Goal: Transaction & Acquisition: Purchase product/service

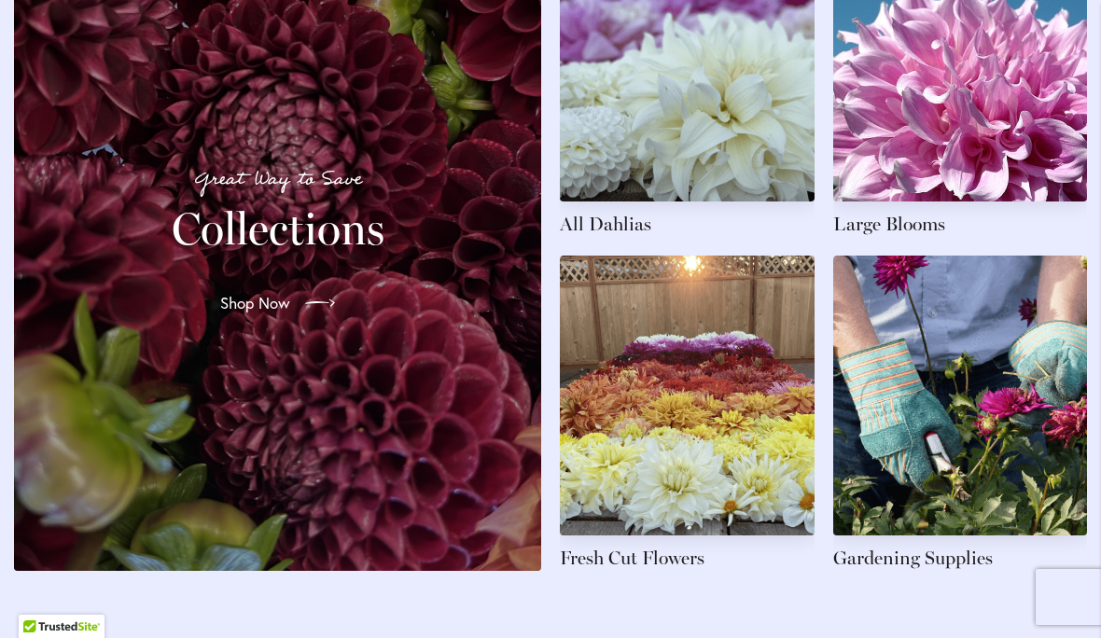
scroll to position [2832, 0]
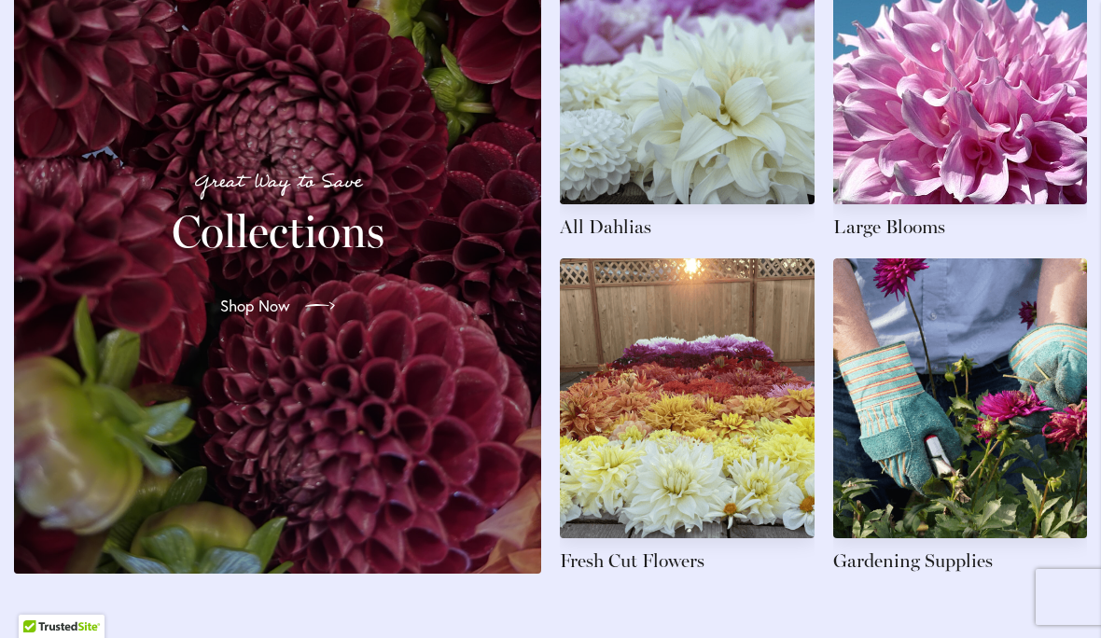
click at [713, 147] on link at bounding box center [687, 81] width 255 height 315
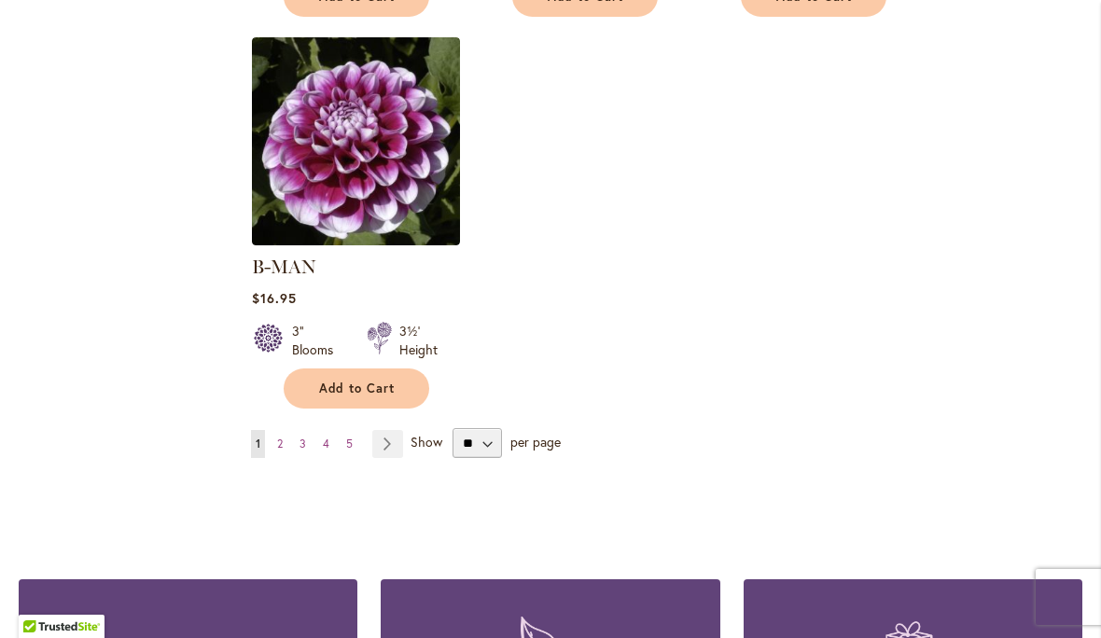
scroll to position [2472, 0]
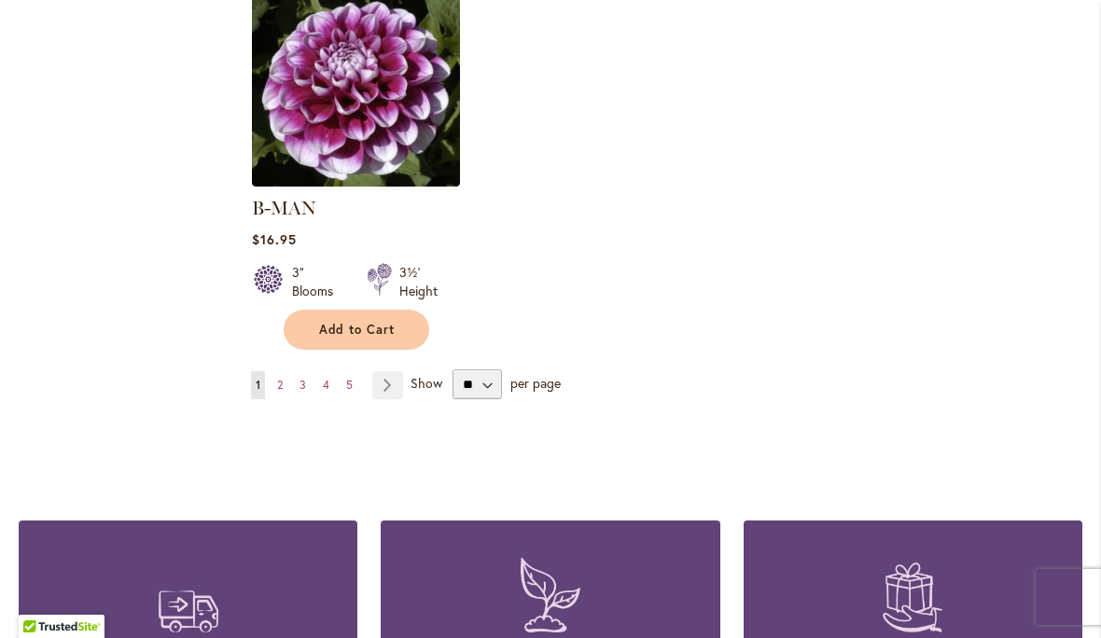
click at [285, 371] on link "Page 2" at bounding box center [279, 385] width 15 height 28
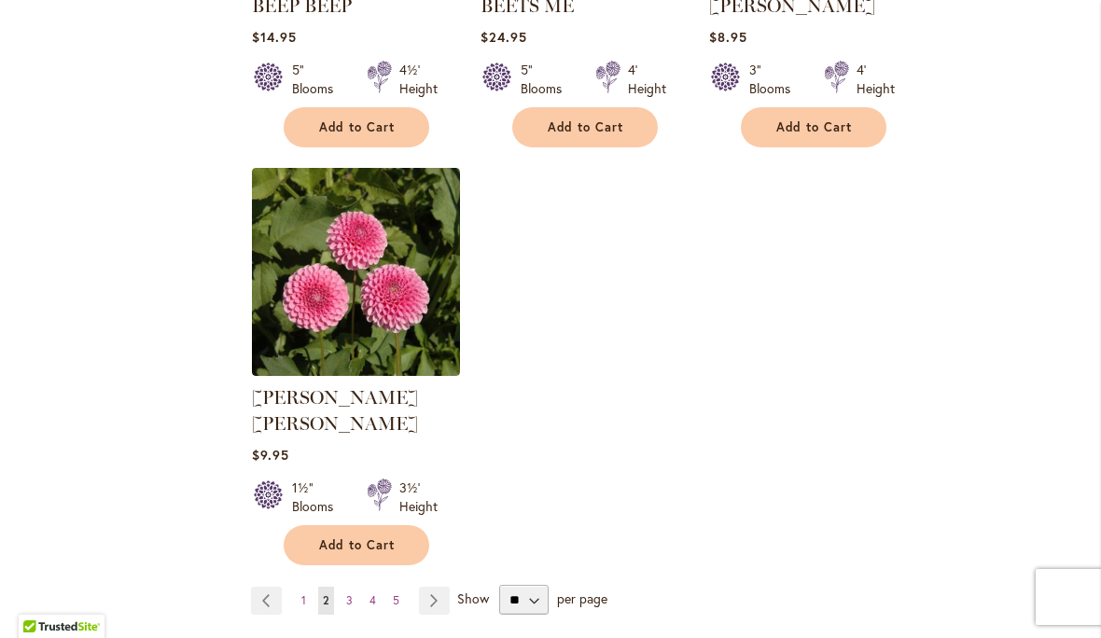
scroll to position [2264, 0]
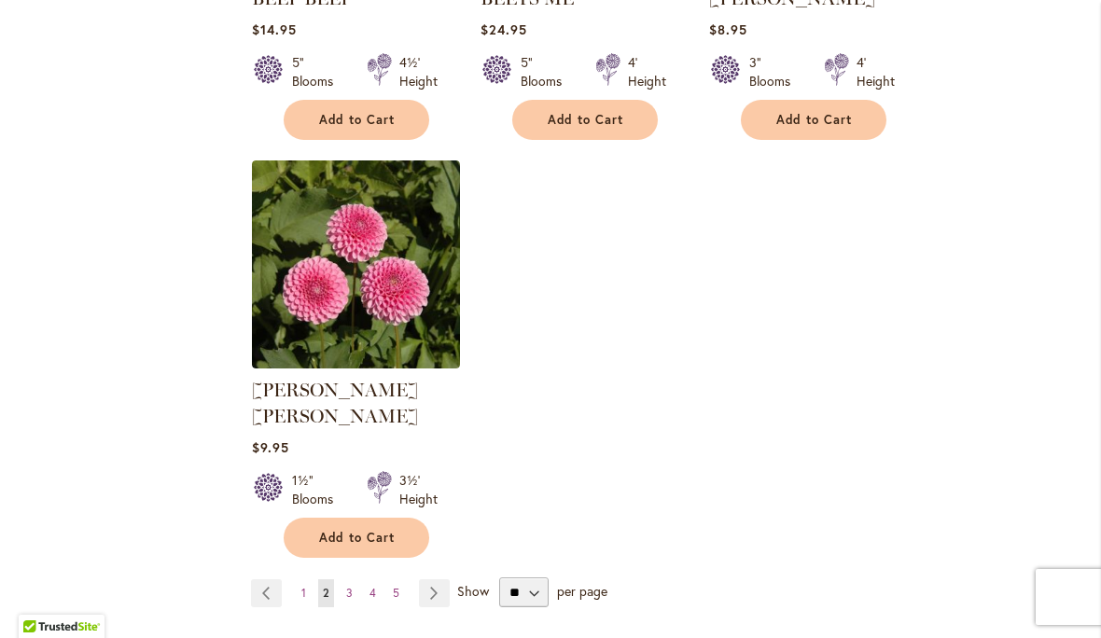
click at [351, 586] on span "3" at bounding box center [349, 593] width 7 height 14
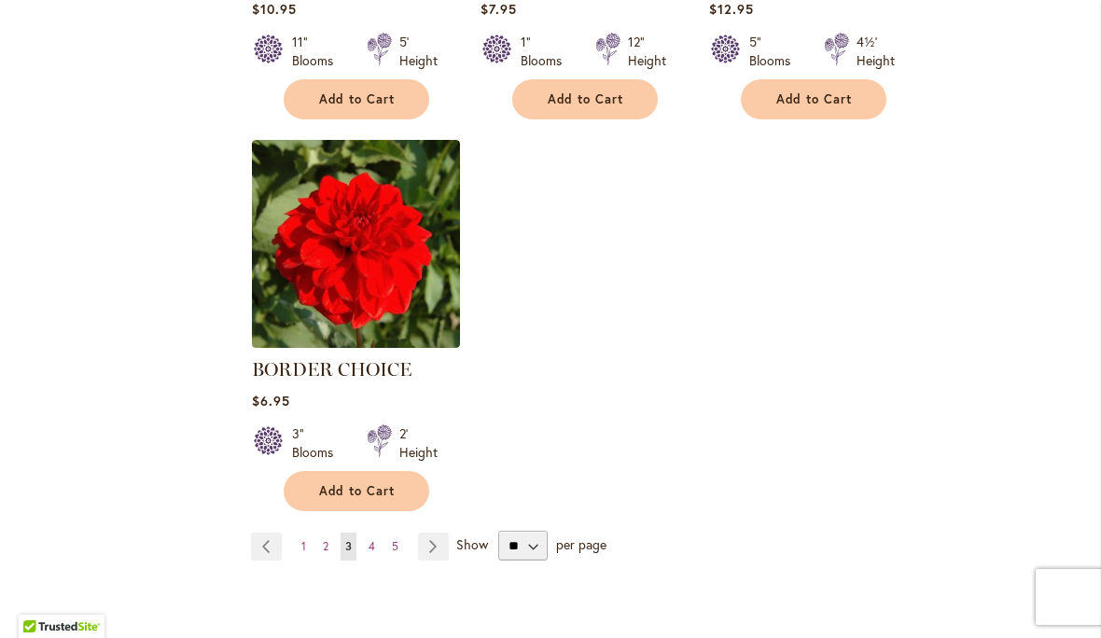
scroll to position [2285, 0]
click at [374, 549] on span "4" at bounding box center [371, 545] width 7 height 14
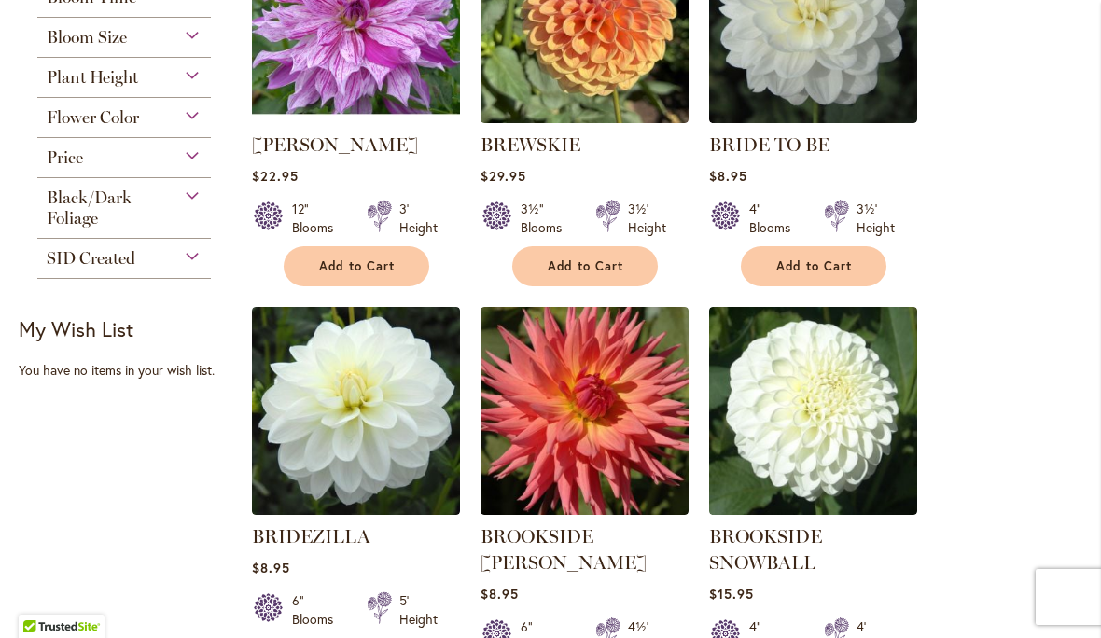
scroll to position [551, 0]
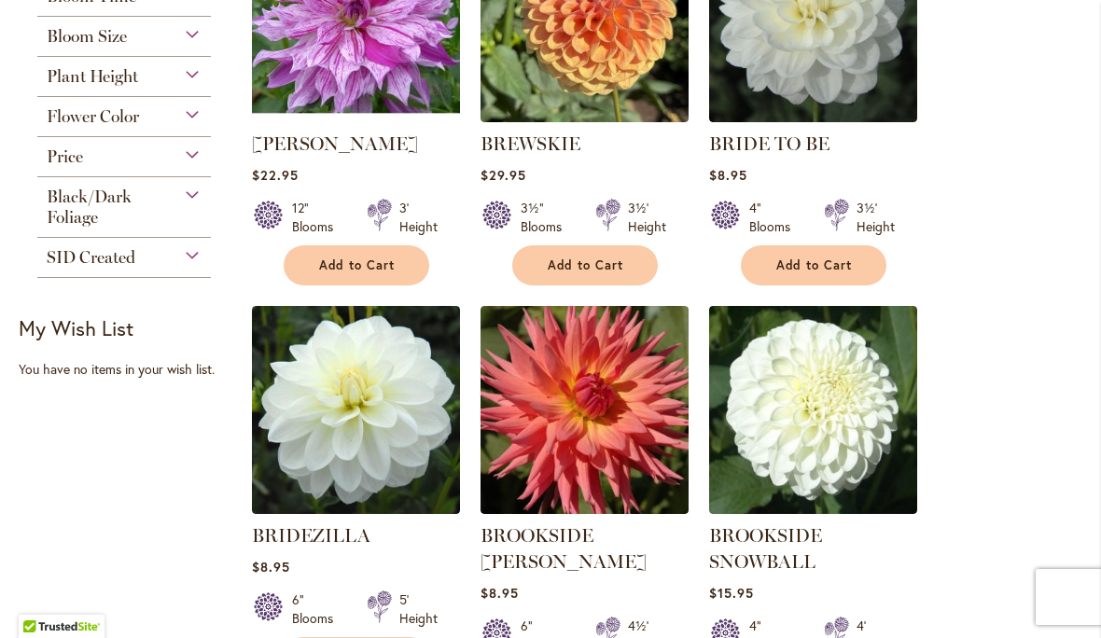
click at [810, 280] on button "Add to Cart" at bounding box center [814, 265] width 146 height 40
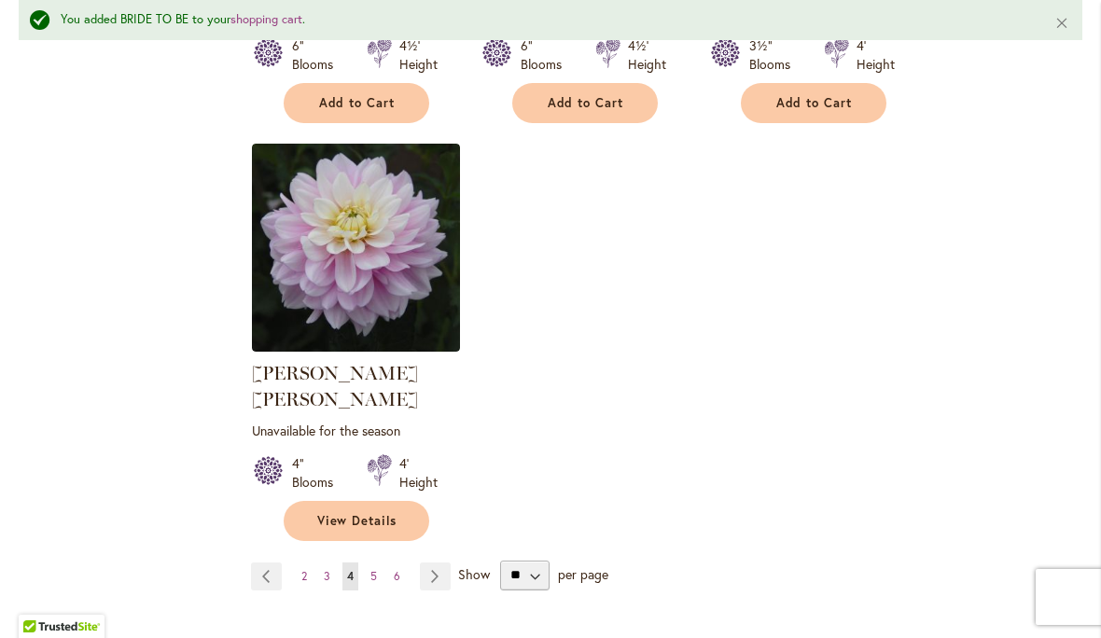
scroll to position [2410, 0]
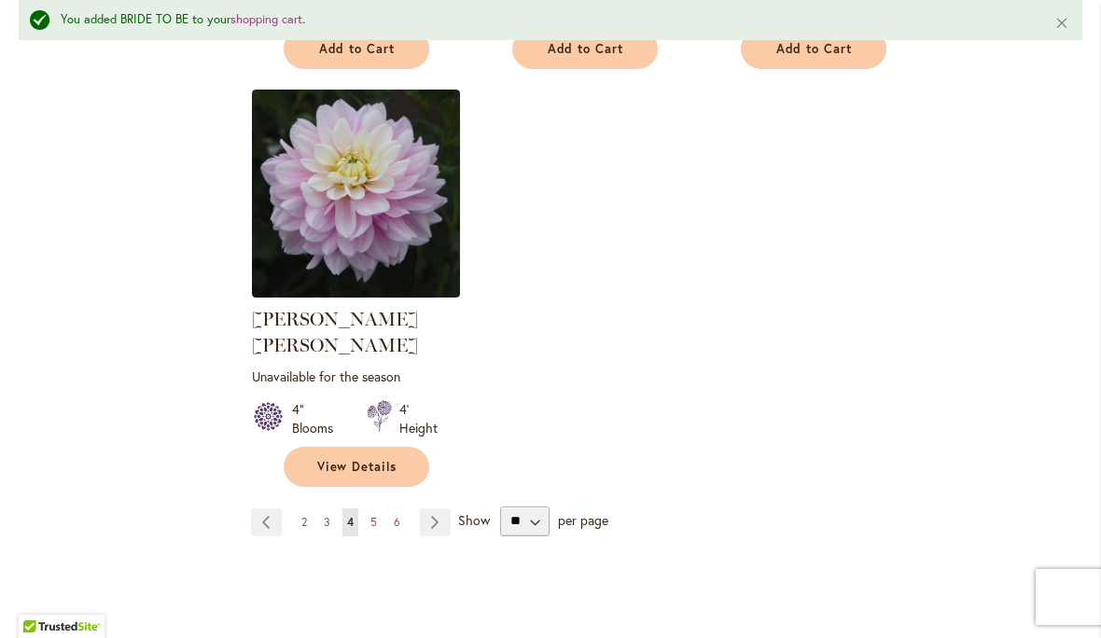
click at [377, 508] on link "Page 5" at bounding box center [374, 522] width 16 height 28
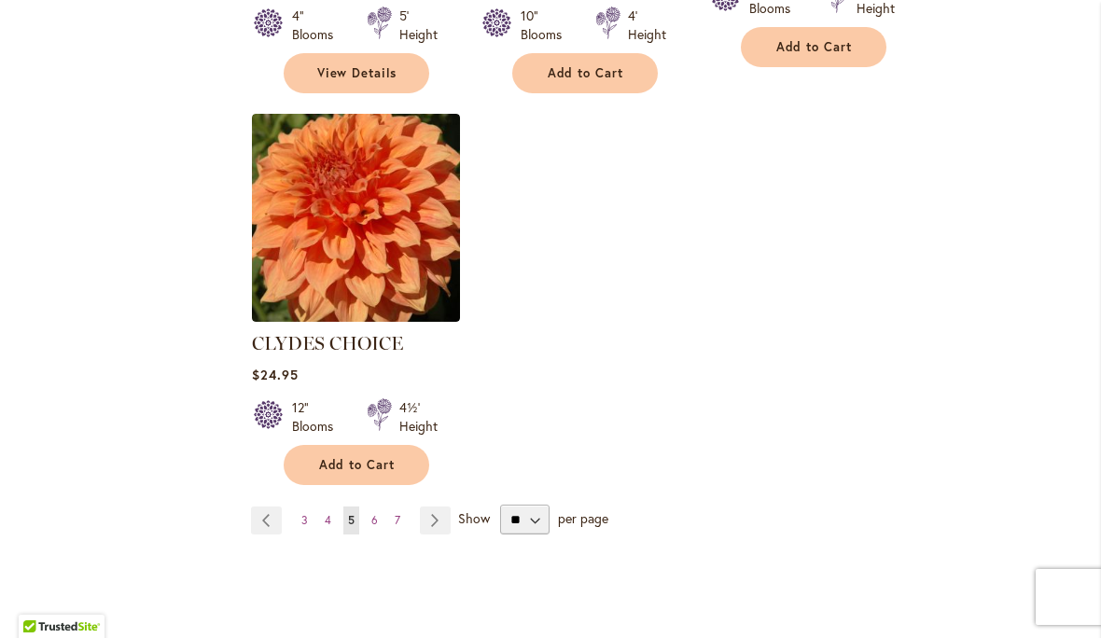
scroll to position [2364, 0]
click at [374, 506] on link "Page 6" at bounding box center [375, 520] width 16 height 28
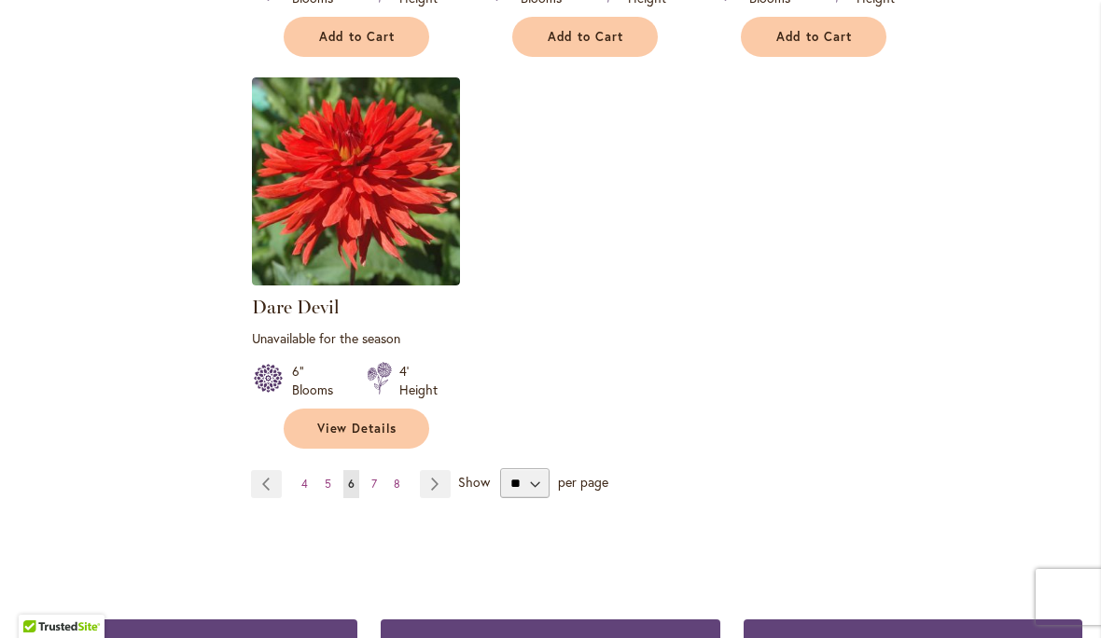
scroll to position [2422, 0]
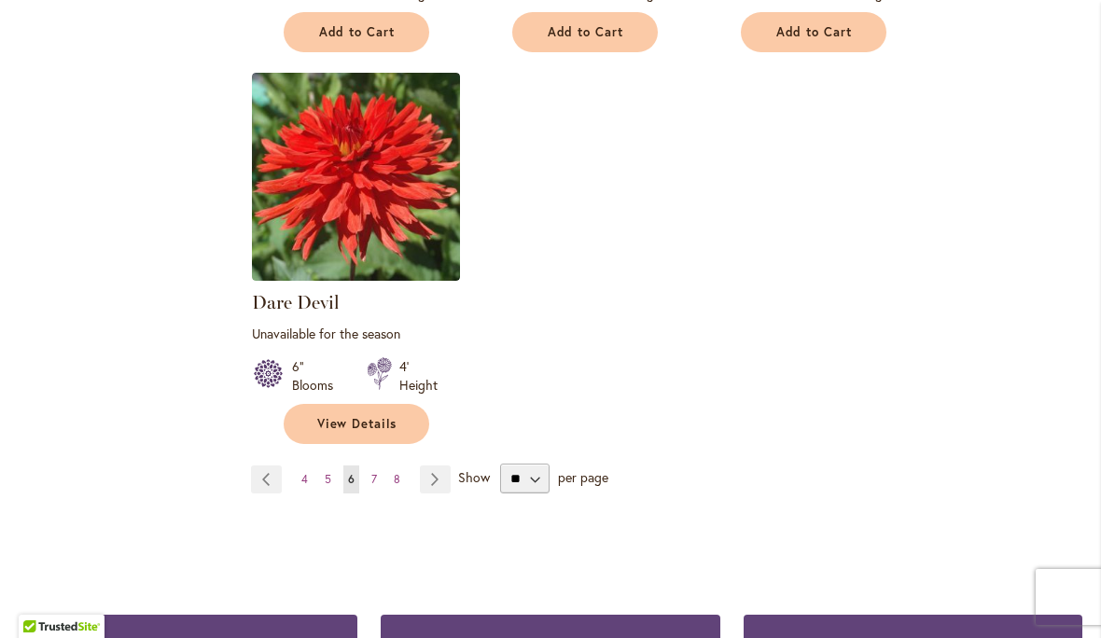
click at [381, 465] on link "Page 7" at bounding box center [374, 479] width 15 height 28
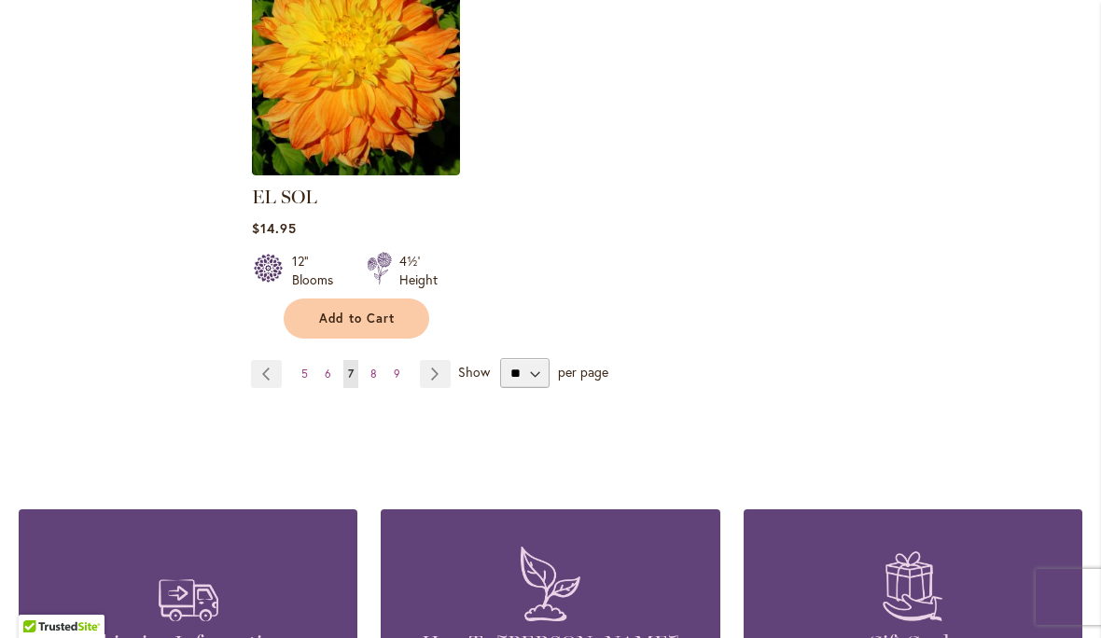
scroll to position [2506, 0]
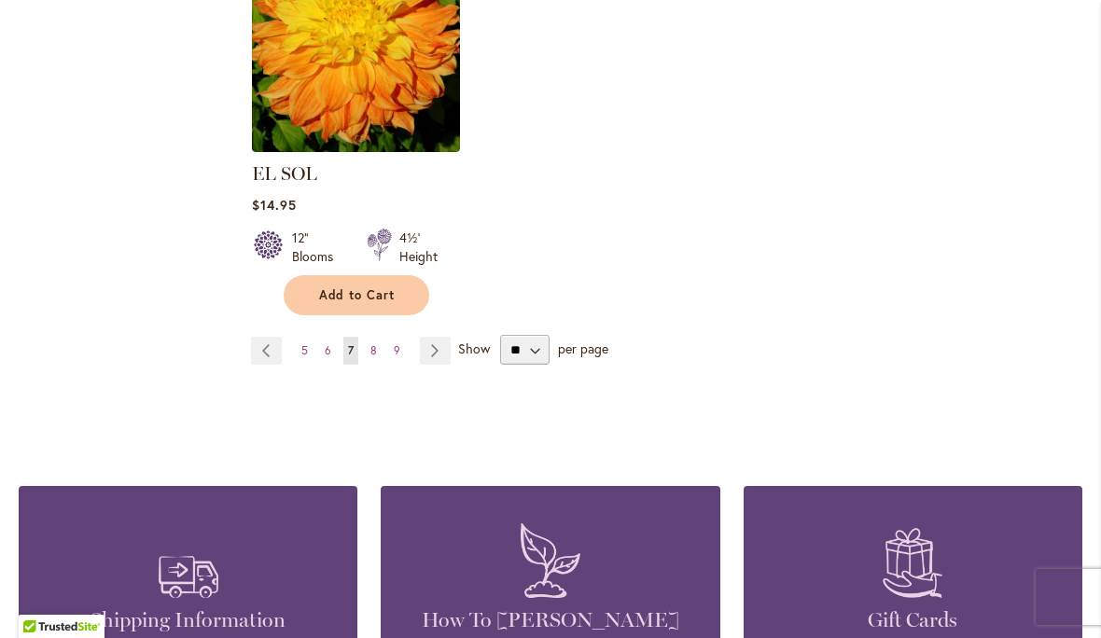
click at [373, 343] on span "8" at bounding box center [373, 350] width 7 height 14
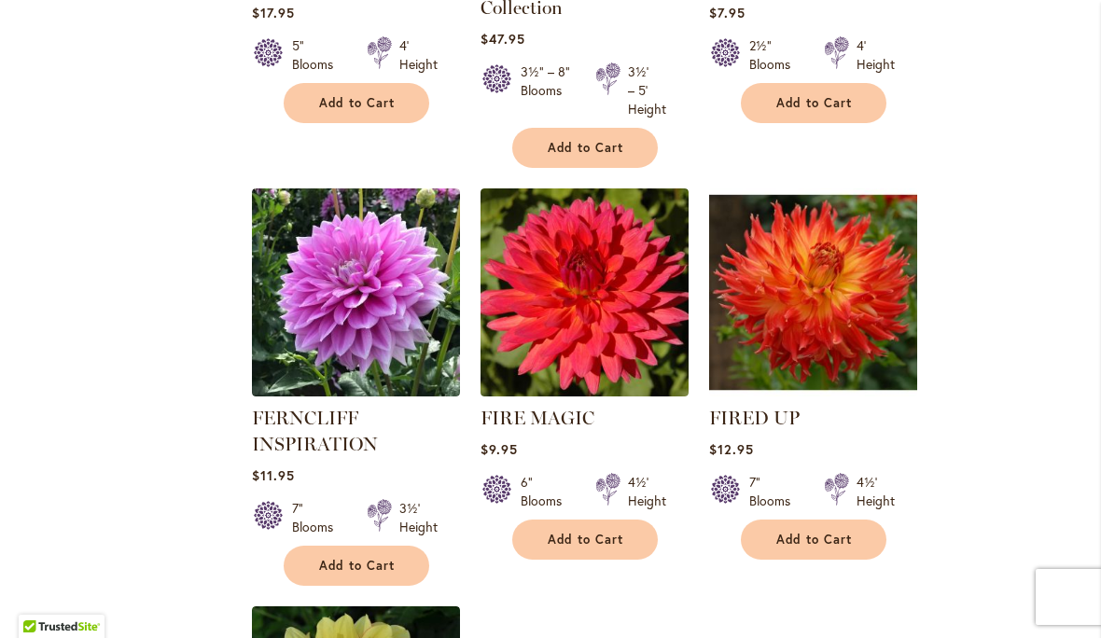
scroll to position [1909, 0]
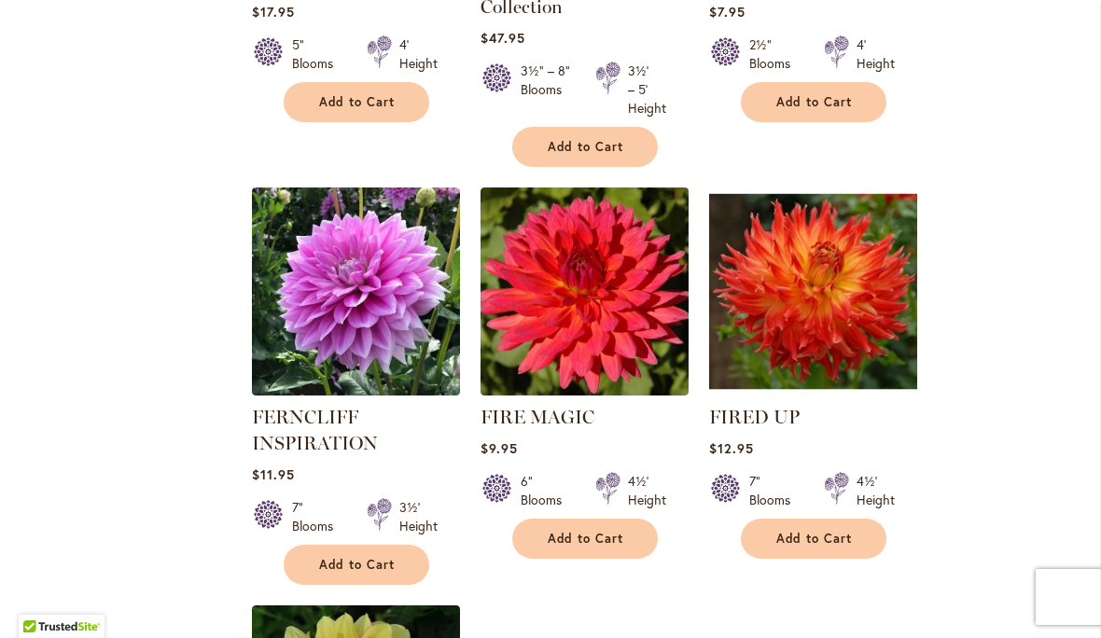
click at [592, 538] on span "Add to Cart" at bounding box center [586, 539] width 76 height 16
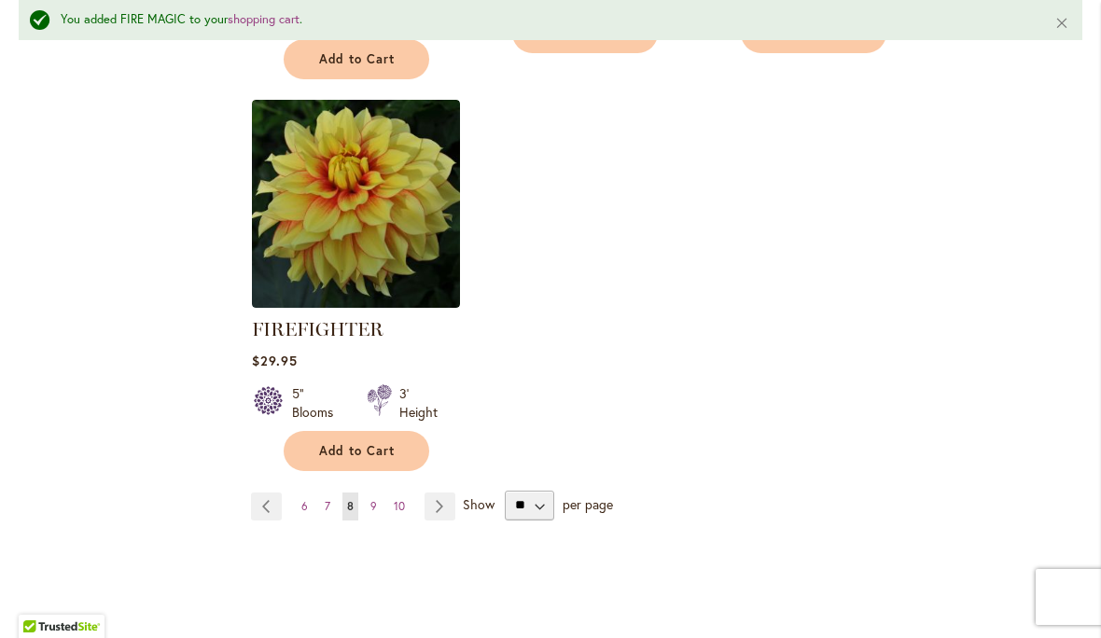
scroll to position [2465, 0]
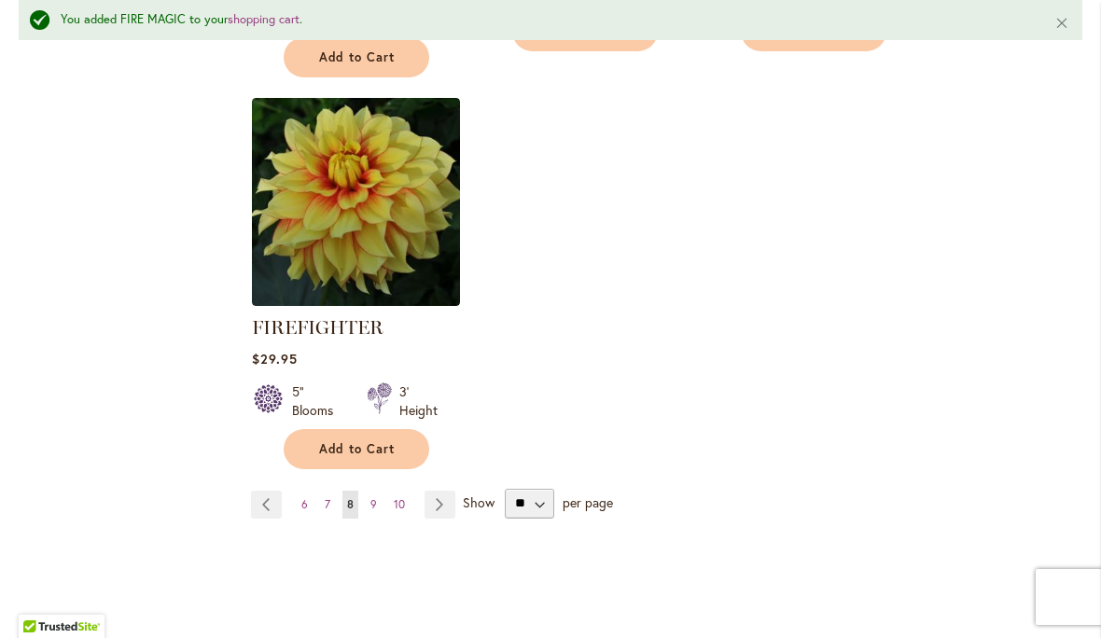
click at [380, 508] on link "Page 9" at bounding box center [374, 505] width 16 height 28
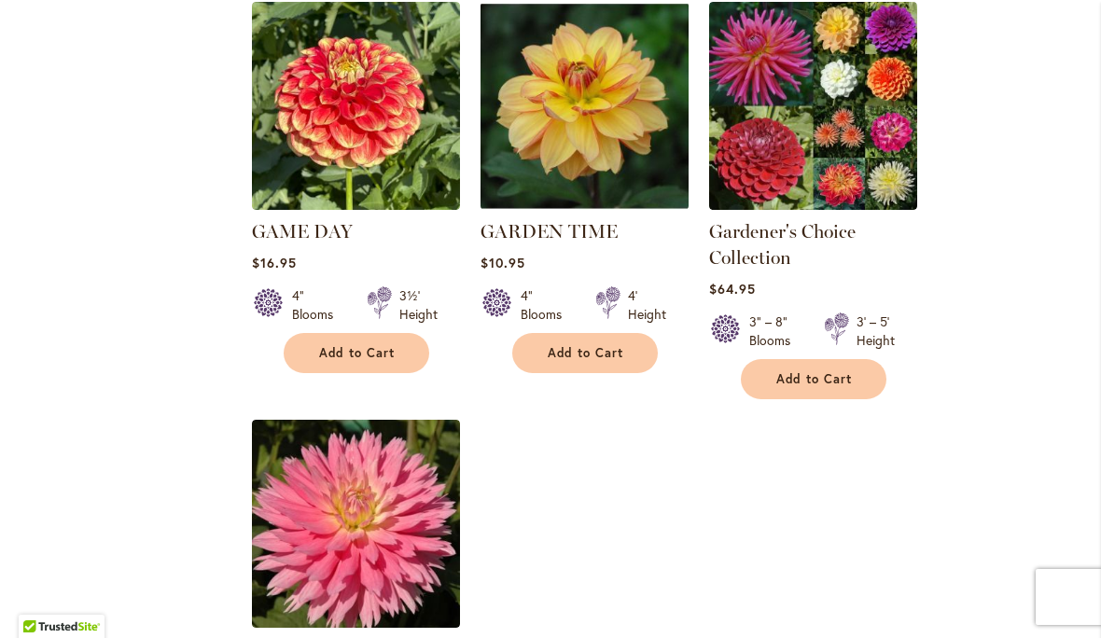
scroll to position [2110, 0]
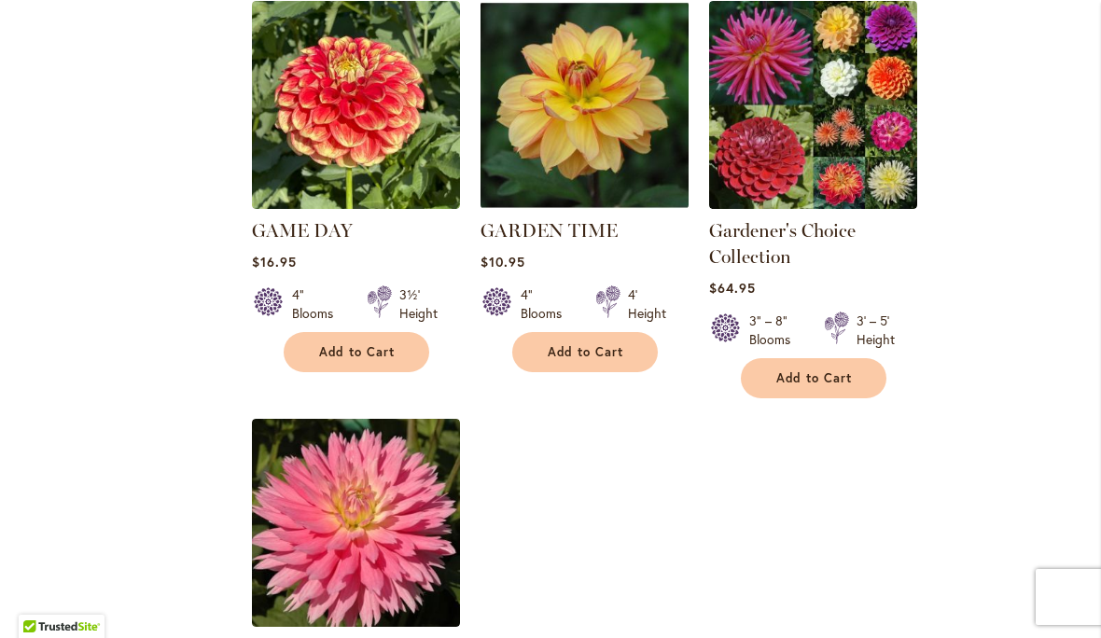
click at [596, 332] on button "Add to Cart" at bounding box center [585, 352] width 146 height 40
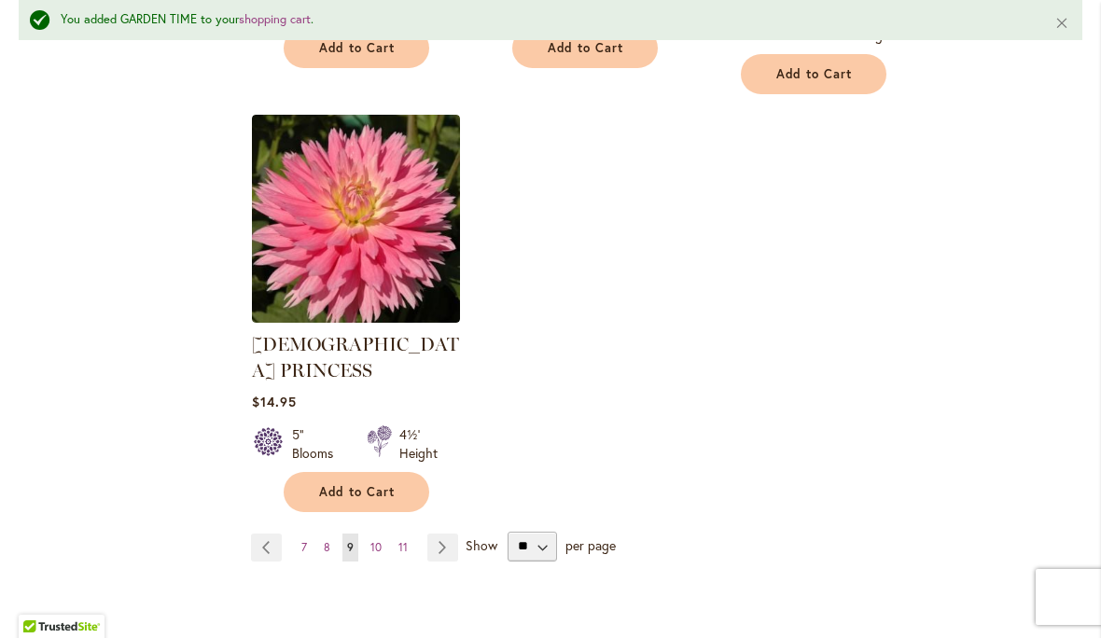
scroll to position [2483, 0]
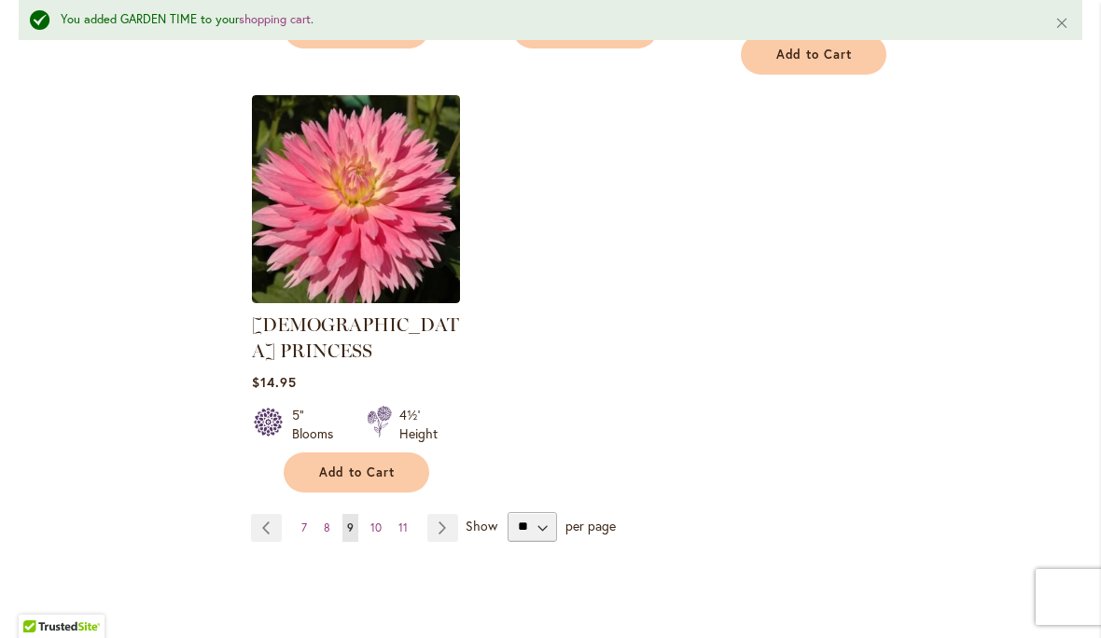
click at [380, 521] on span "10" at bounding box center [375, 528] width 11 height 14
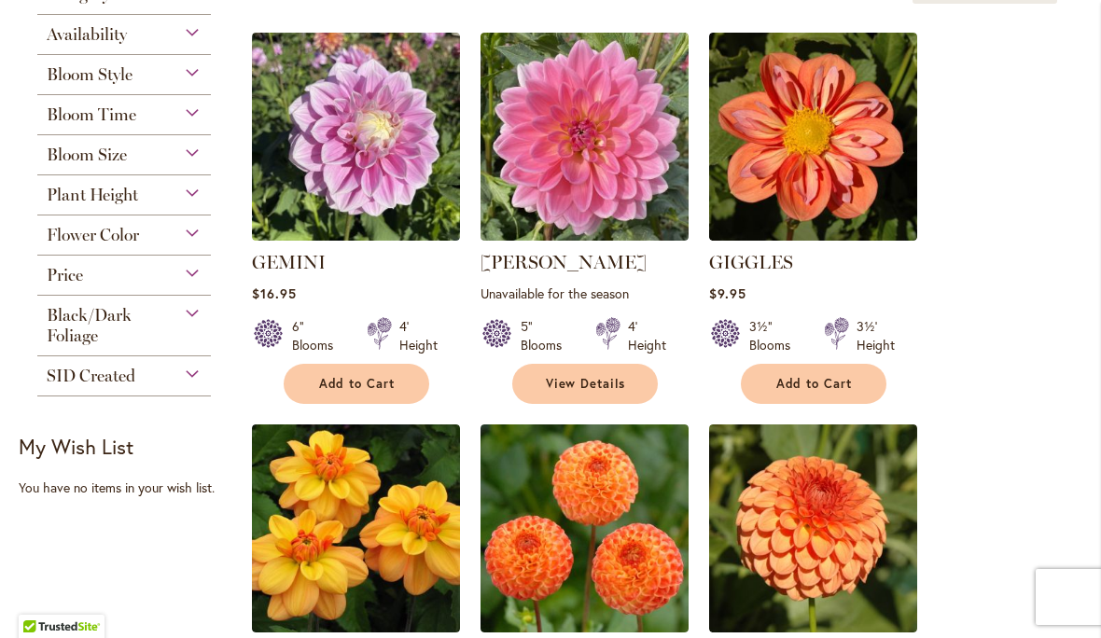
scroll to position [435, 0]
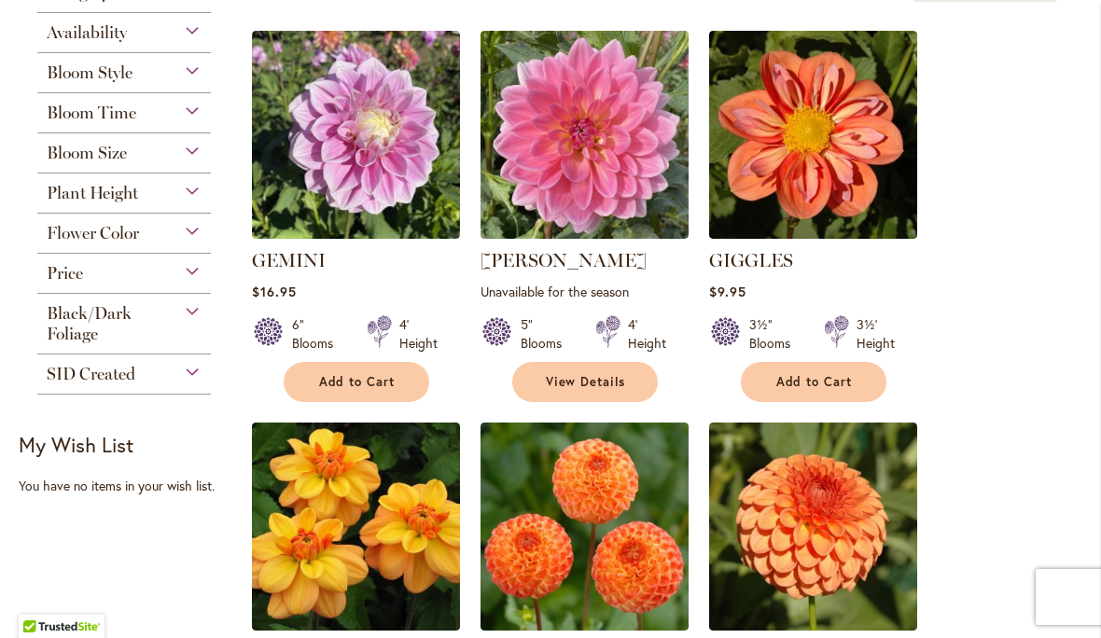
click at [810, 382] on span "Add to Cart" at bounding box center [814, 382] width 76 height 16
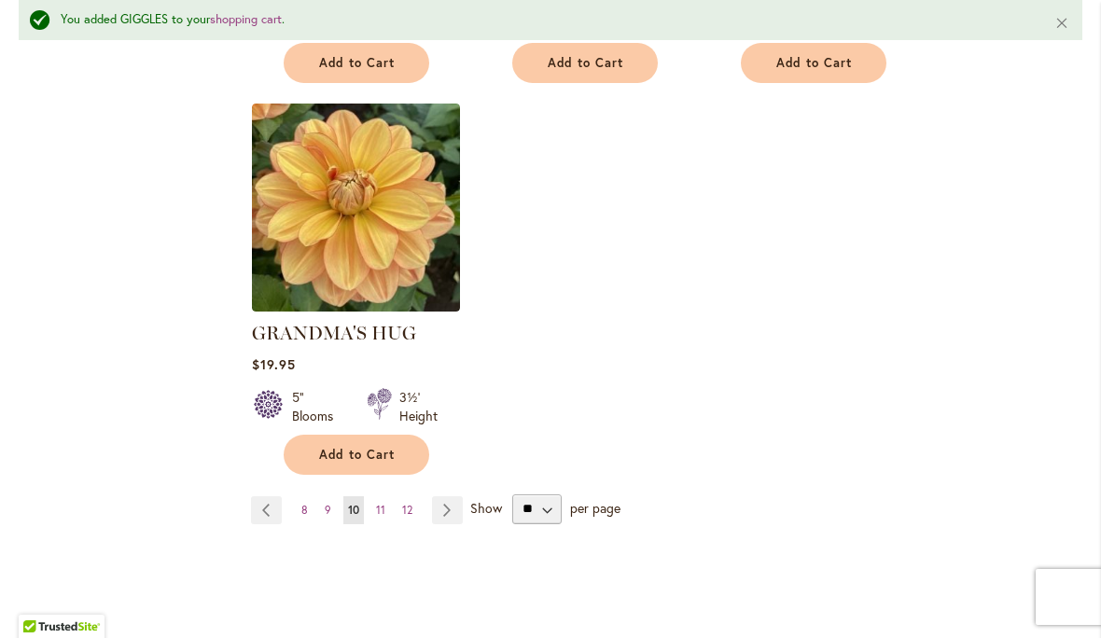
scroll to position [2409, 0]
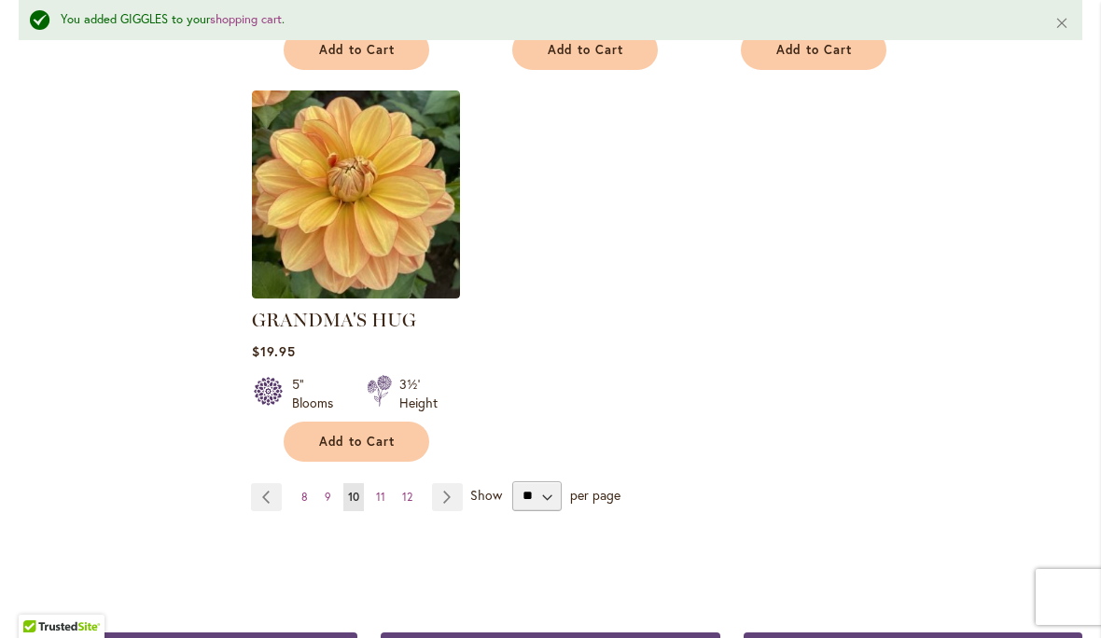
click at [383, 490] on span "11" at bounding box center [380, 497] width 9 height 14
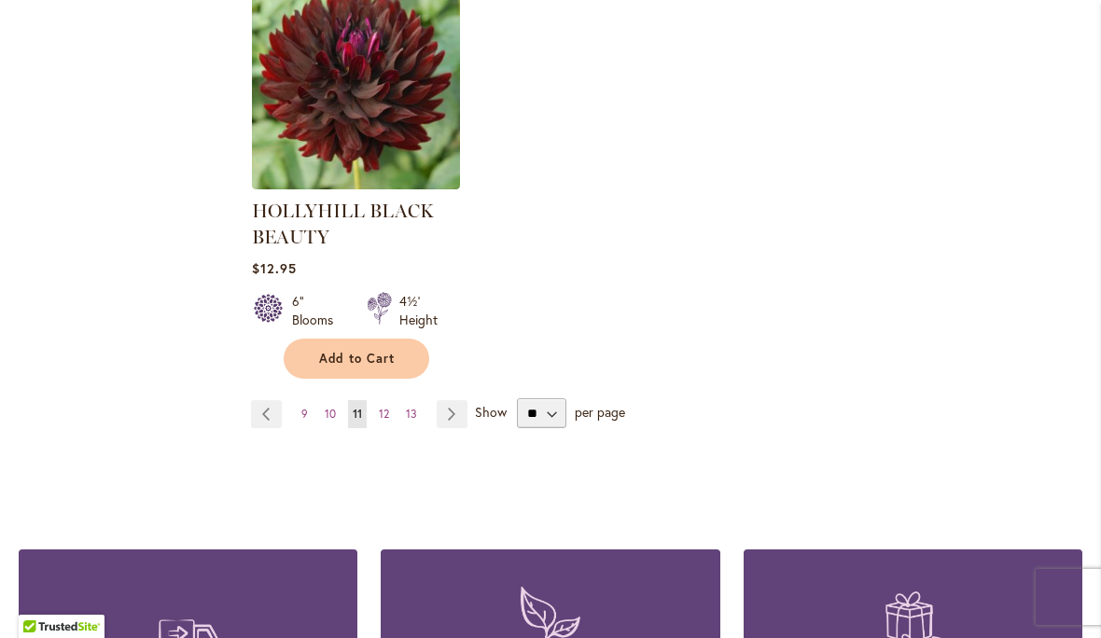
scroll to position [2516, 0]
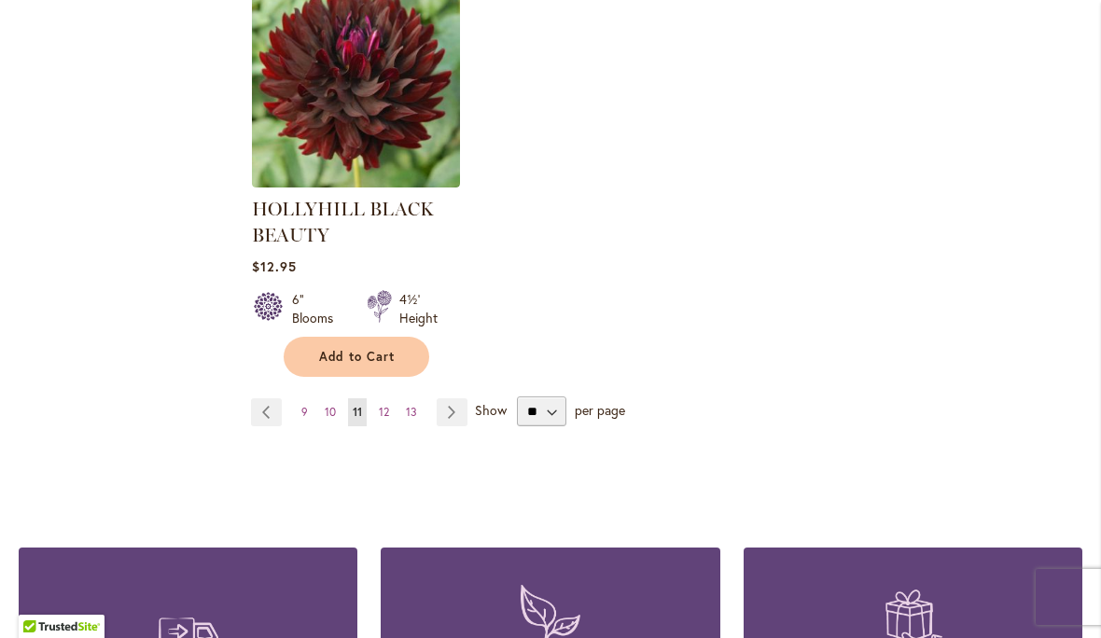
click at [391, 423] on link "Page 12" at bounding box center [384, 412] width 20 height 28
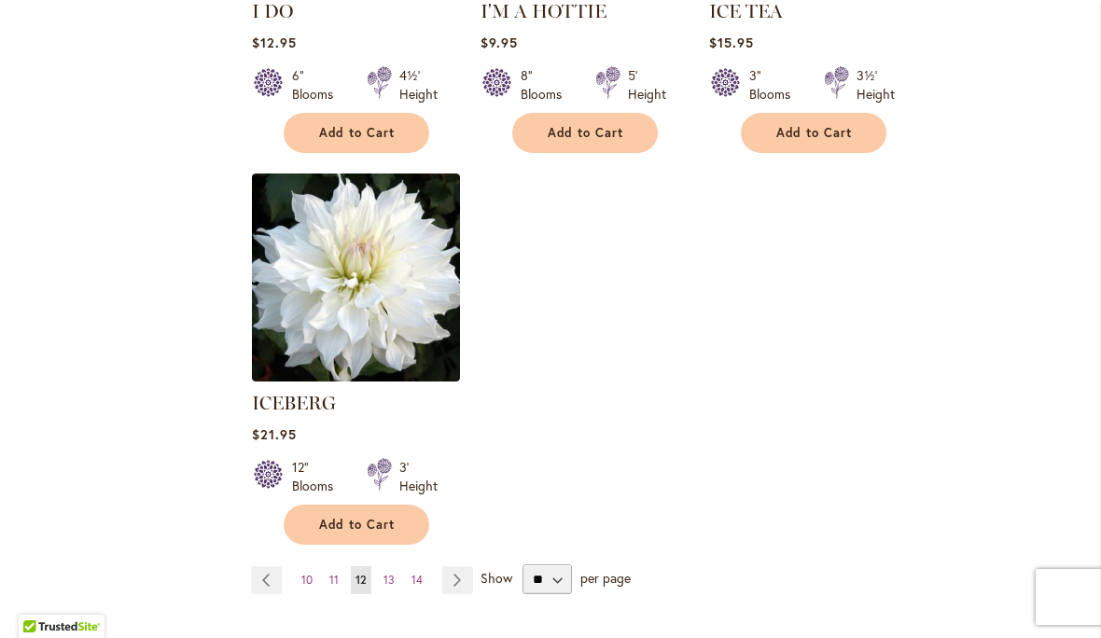
scroll to position [2336, 0]
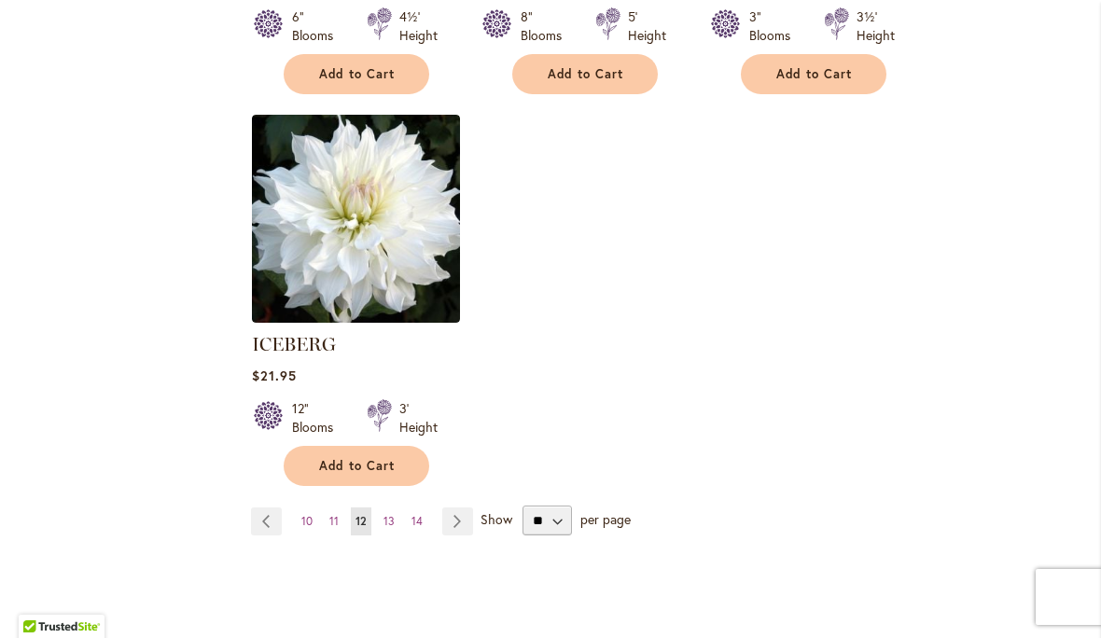
click at [396, 507] on link "Page 13" at bounding box center [389, 521] width 21 height 28
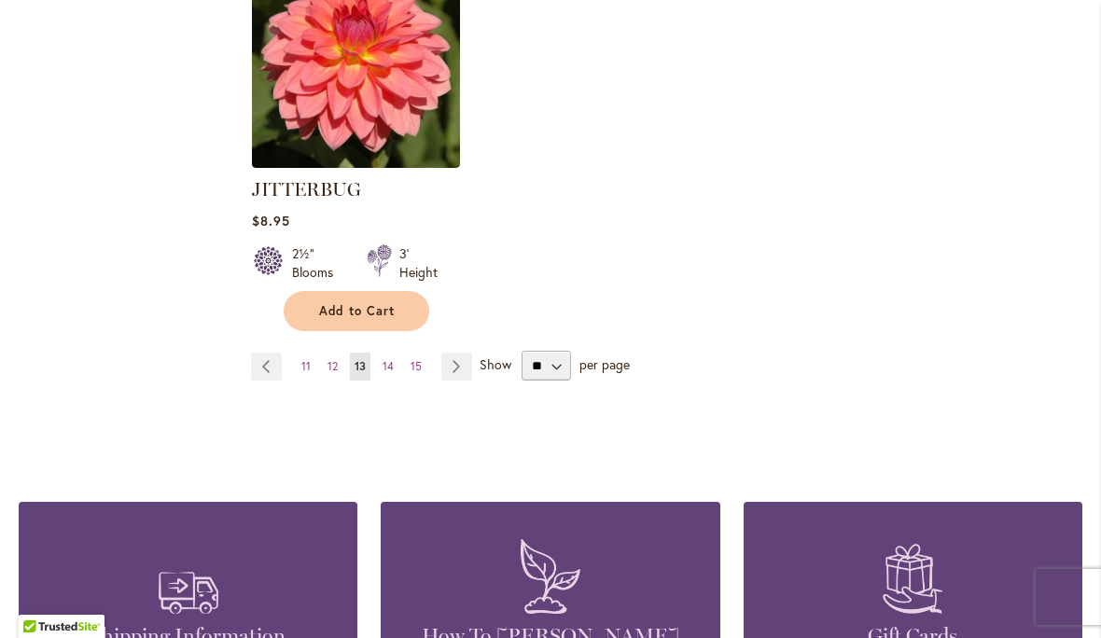
scroll to position [2535, 0]
click at [394, 353] on link "Page 14" at bounding box center [388, 367] width 21 height 28
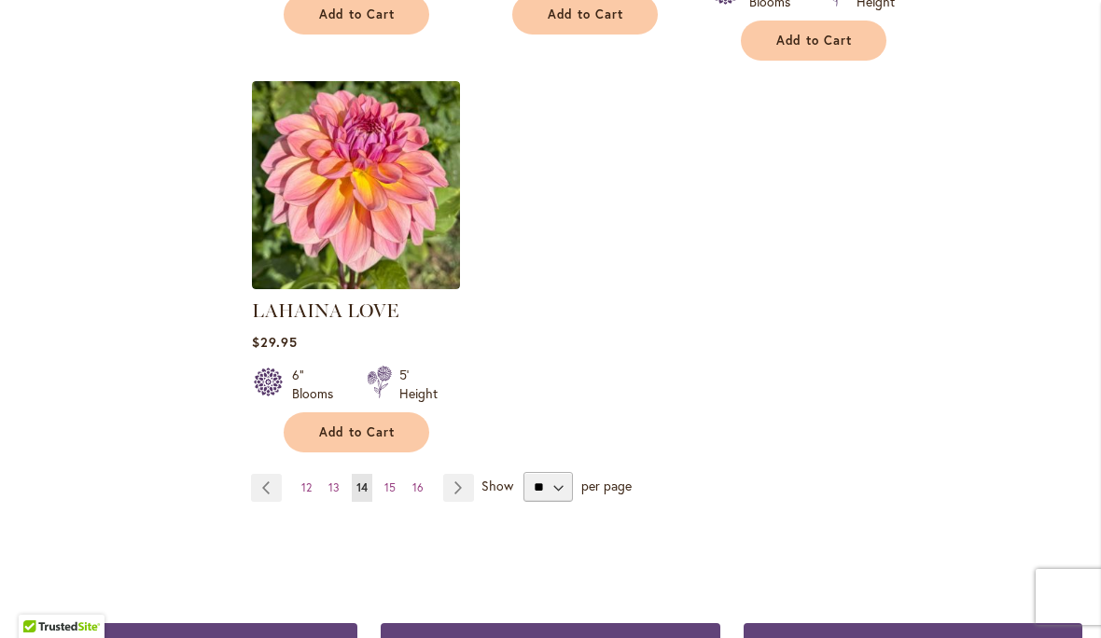
scroll to position [2378, 0]
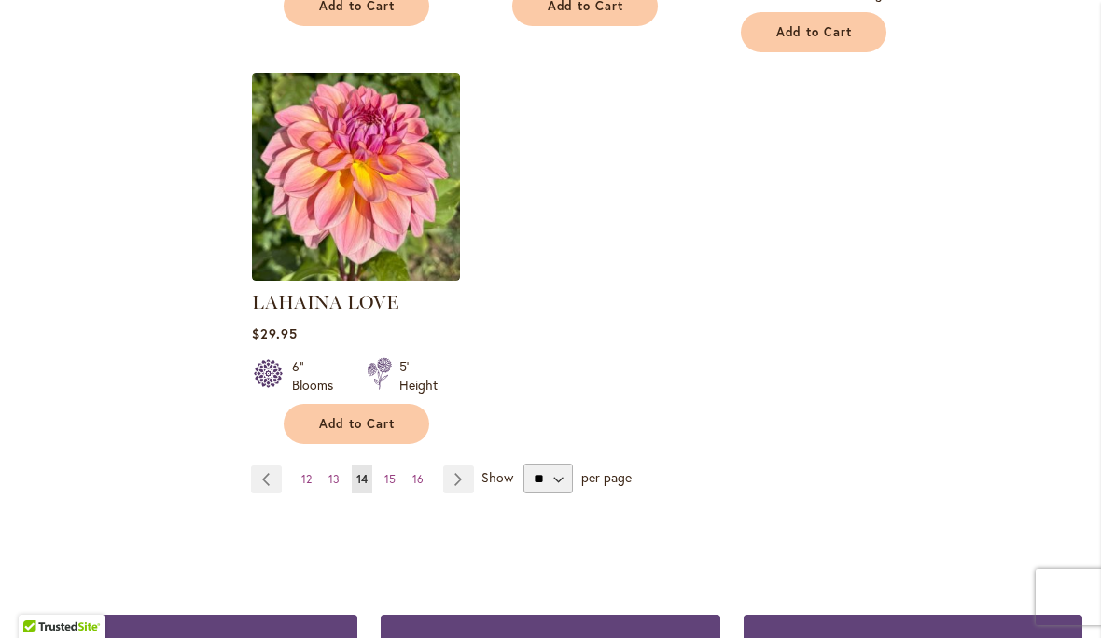
click at [395, 465] on link "Page 15" at bounding box center [390, 479] width 21 height 28
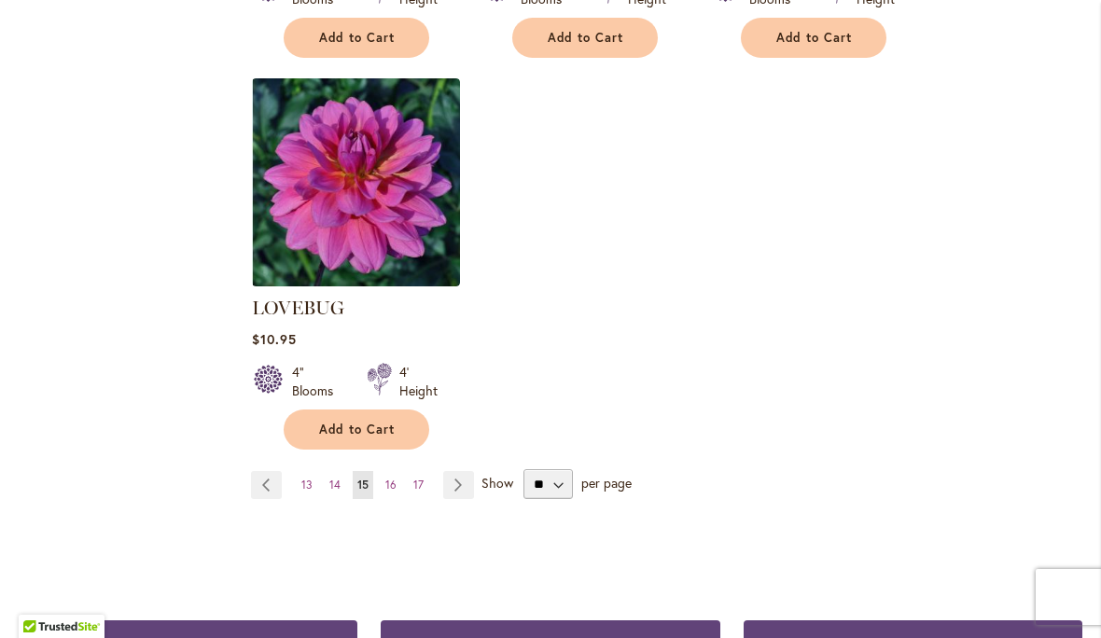
scroll to position [2404, 0]
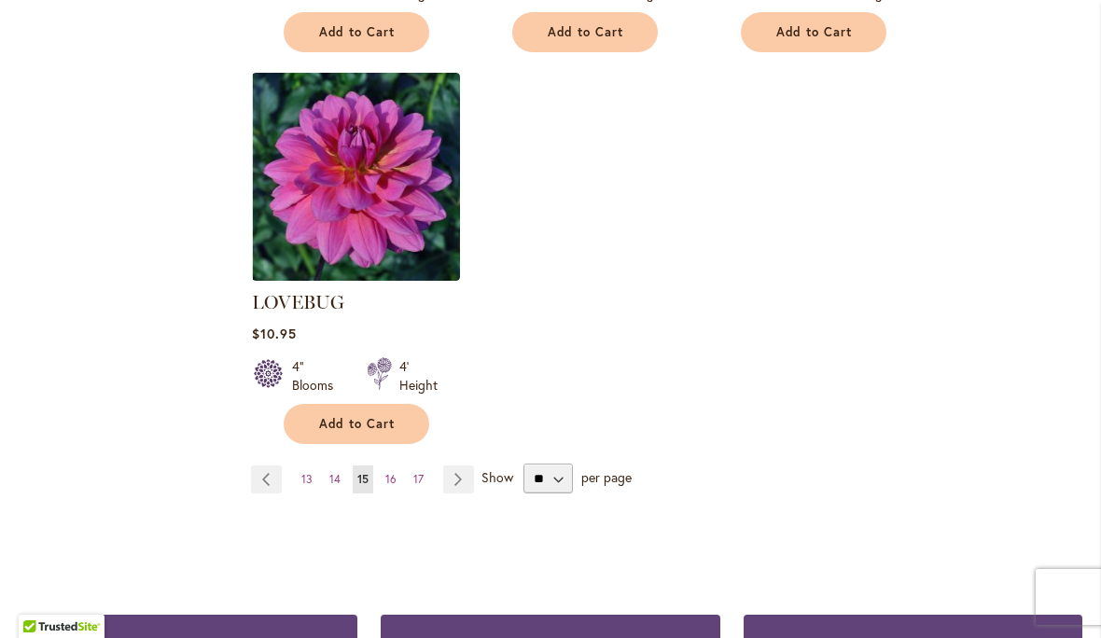
click at [396, 465] on link "Page 16" at bounding box center [391, 479] width 21 height 28
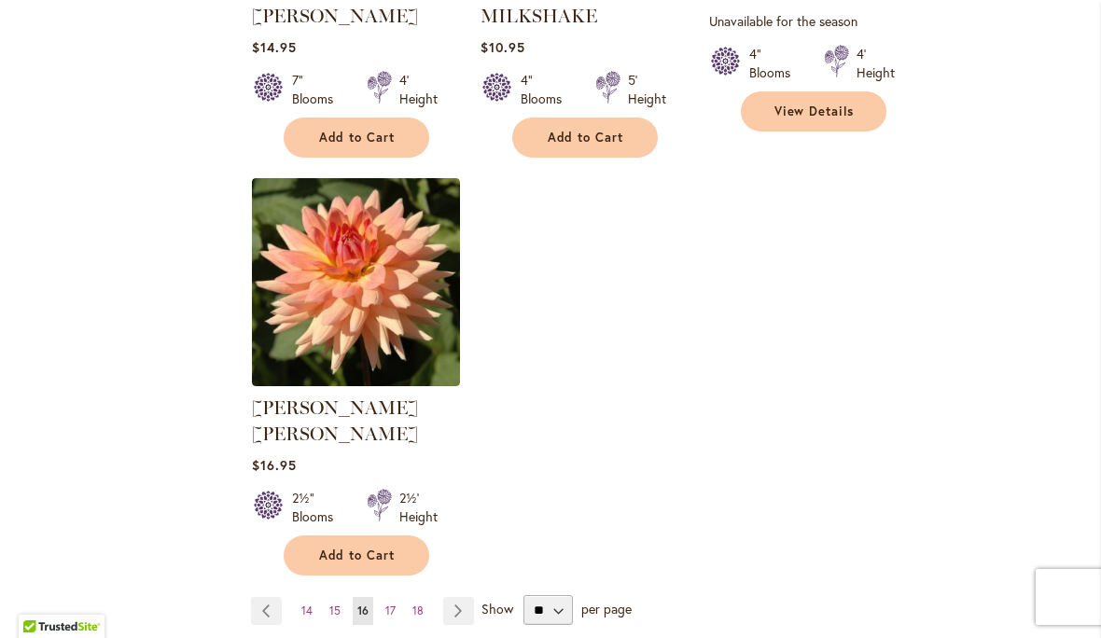
scroll to position [2302, 0]
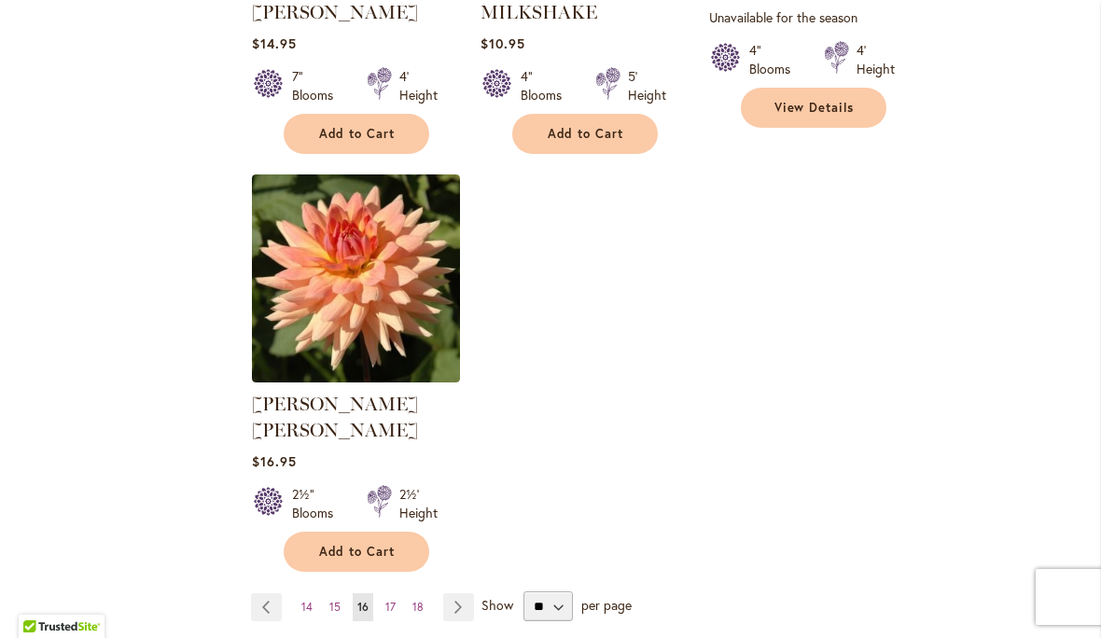
click at [399, 593] on link "Page 17" at bounding box center [391, 607] width 20 height 28
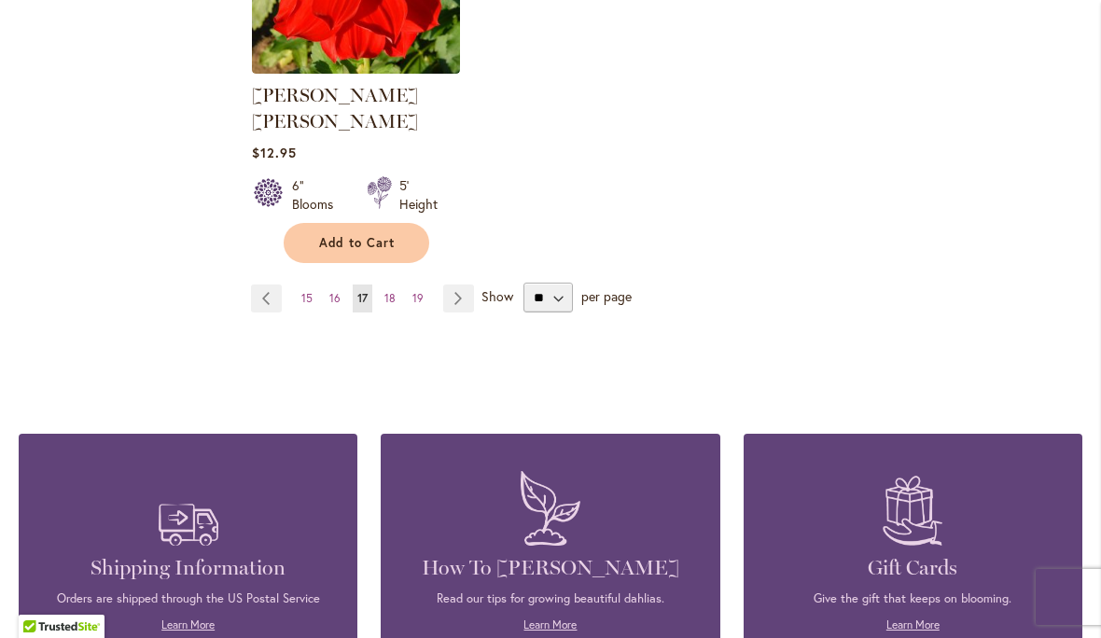
scroll to position [2584, 0]
click at [391, 292] on span "18" at bounding box center [389, 299] width 11 height 14
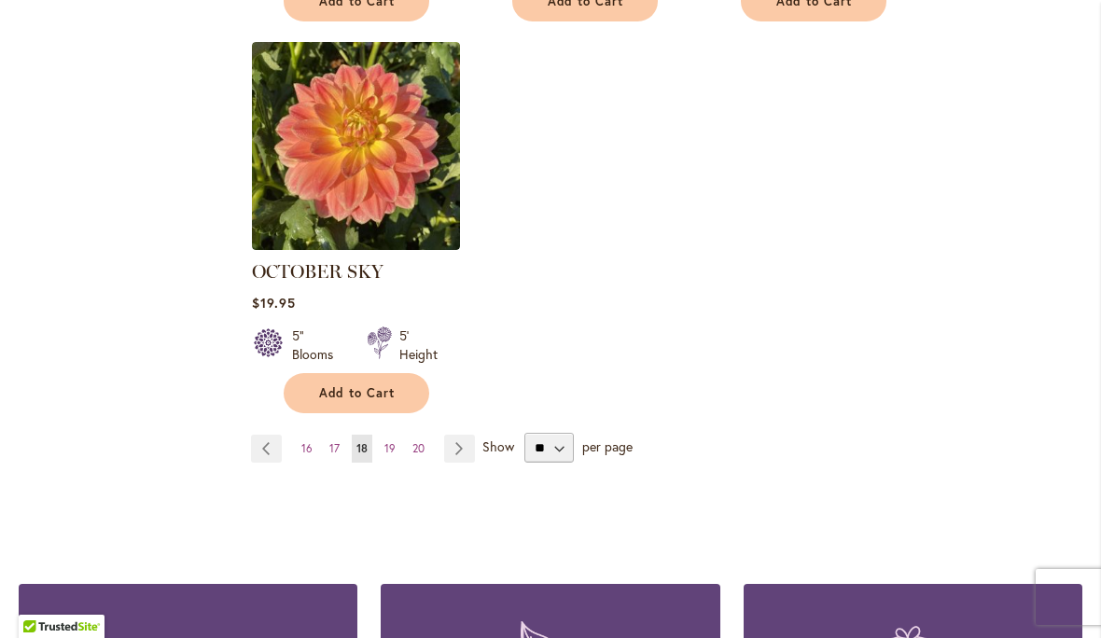
scroll to position [2411, 0]
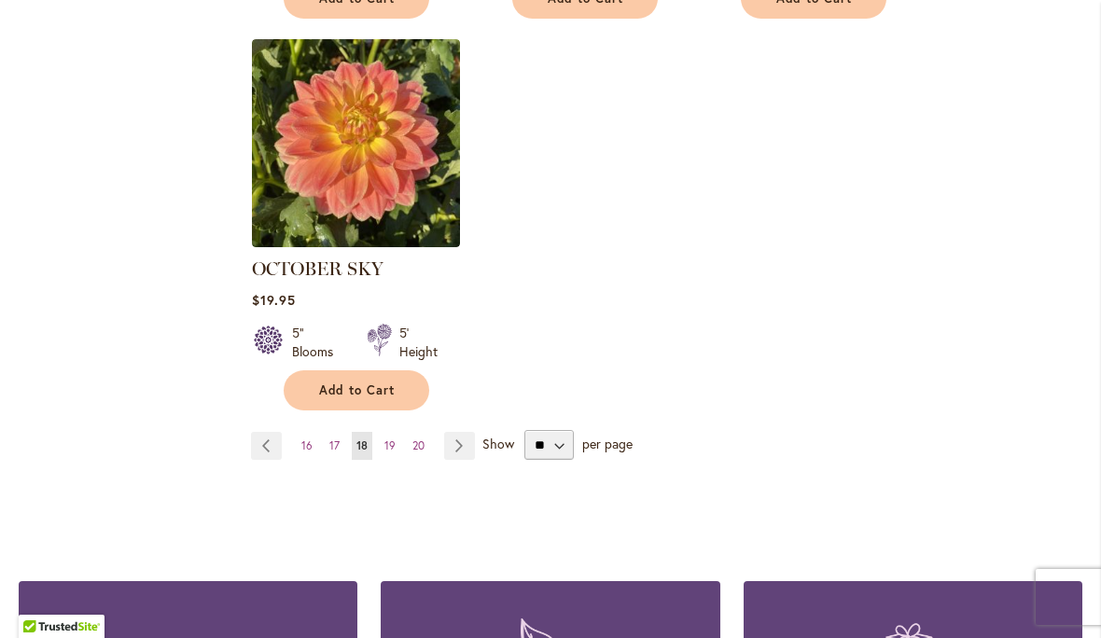
click at [396, 432] on link "Page 19" at bounding box center [390, 446] width 21 height 28
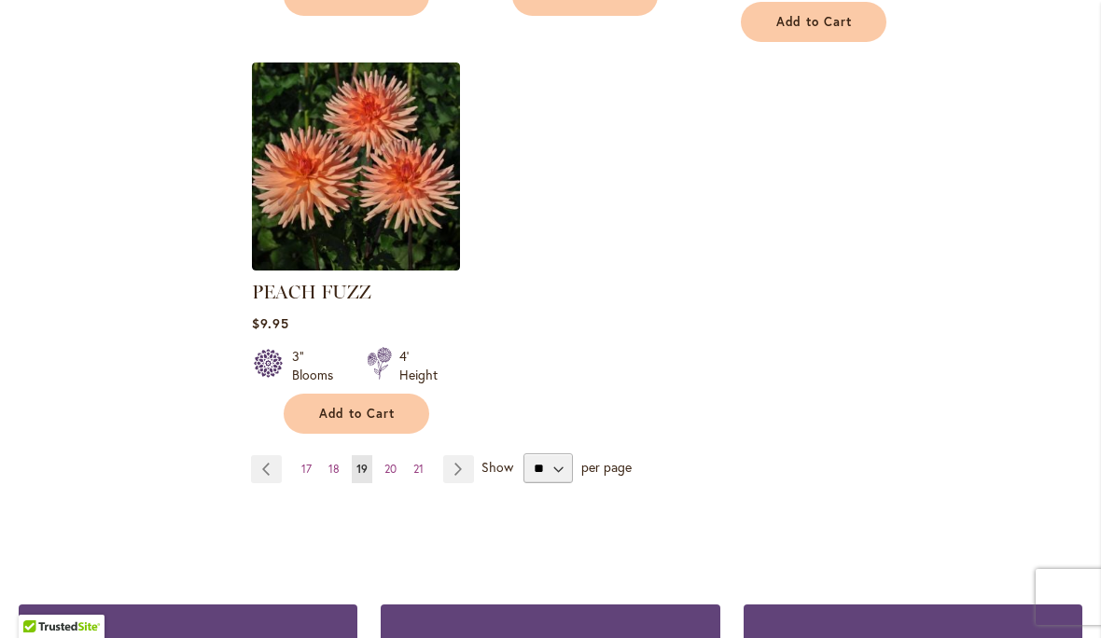
scroll to position [2419, 0]
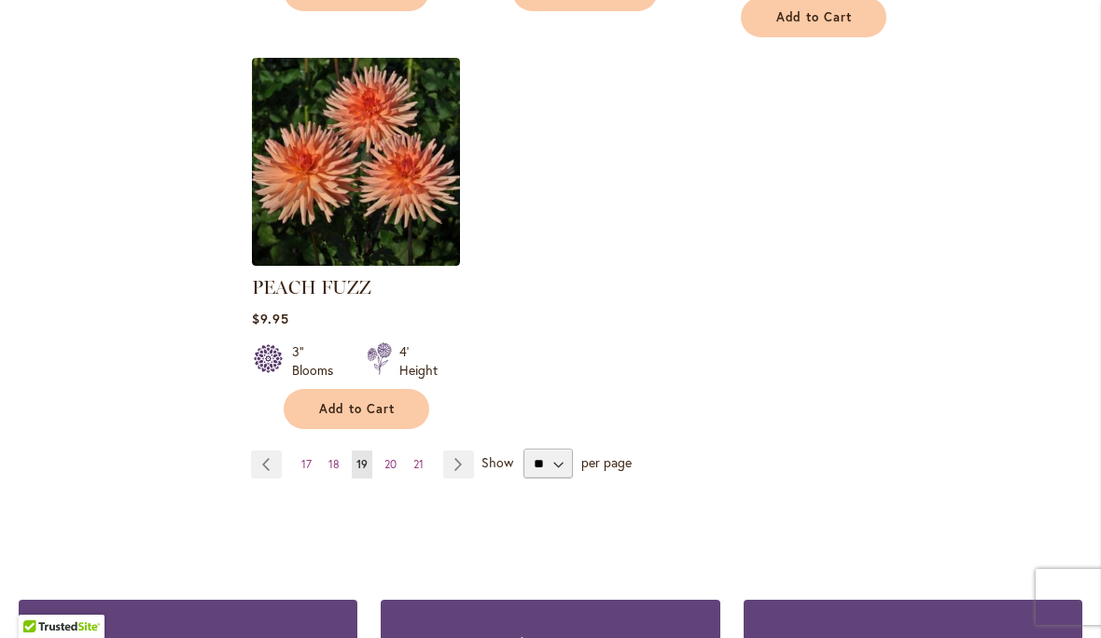
click at [399, 451] on link "Page 20" at bounding box center [390, 465] width 21 height 28
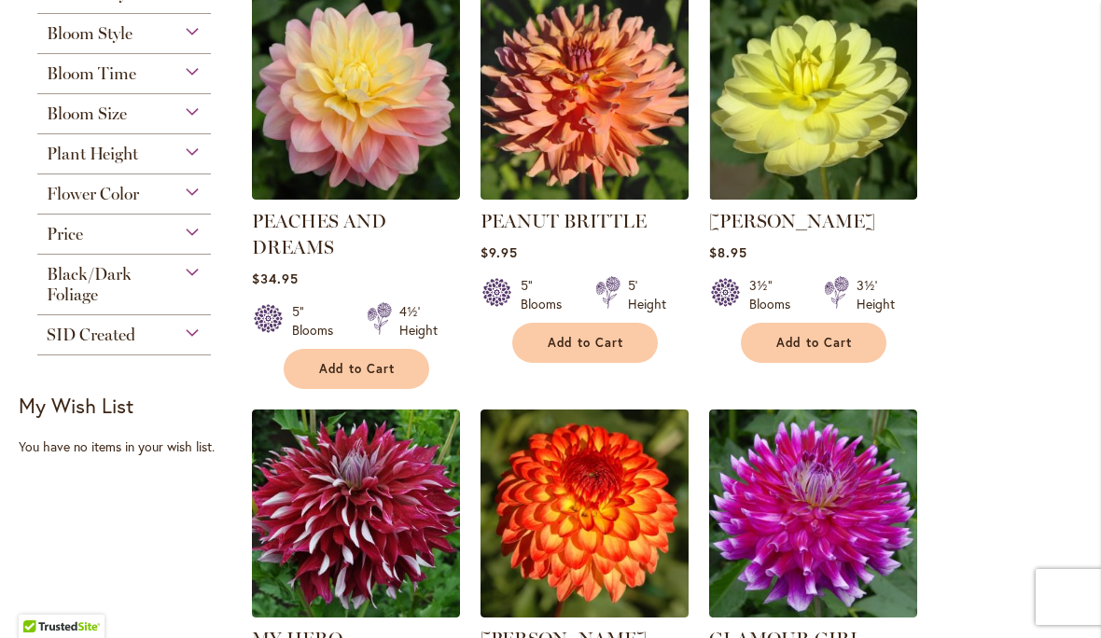
scroll to position [490, 0]
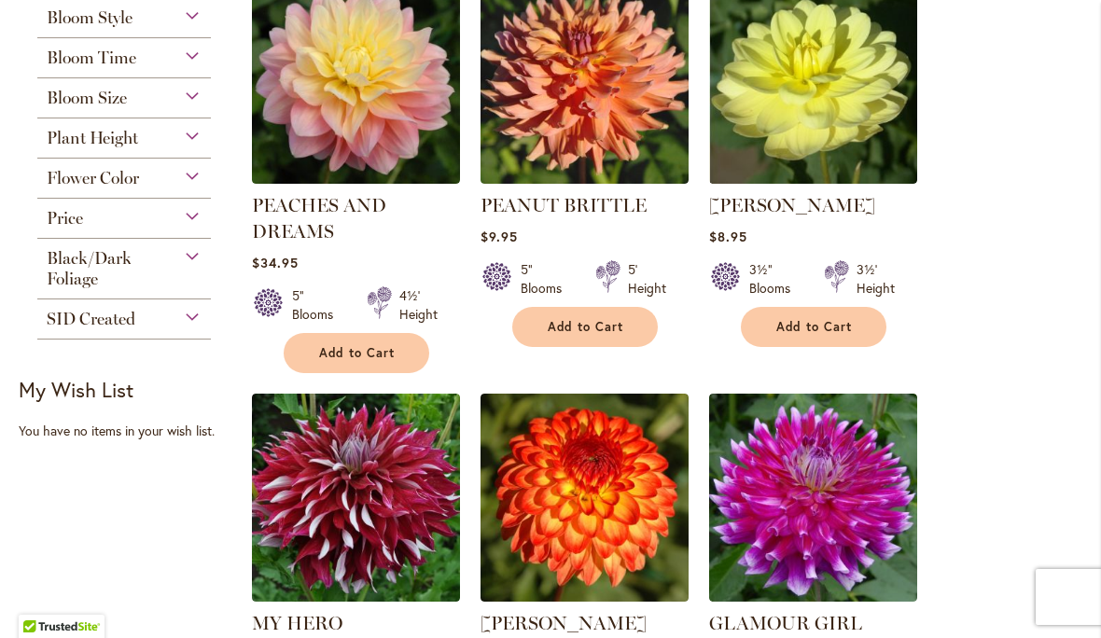
click at [804, 334] on span "Add to Cart" at bounding box center [814, 327] width 76 height 16
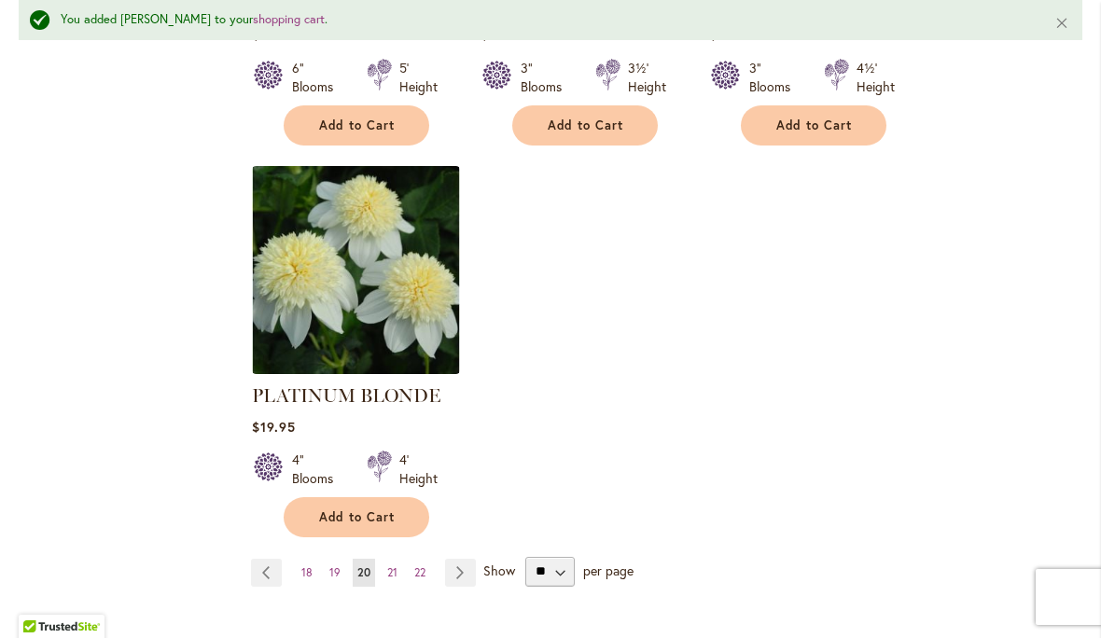
scroll to position [2442, 0]
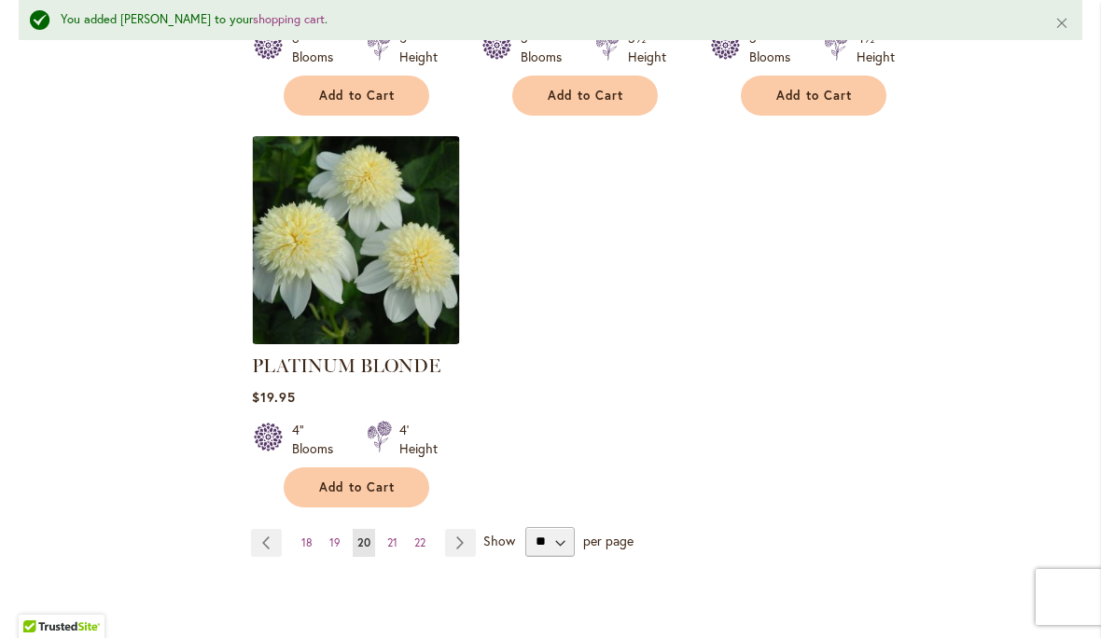
click at [398, 529] on link "Page 21" at bounding box center [392, 543] width 20 height 28
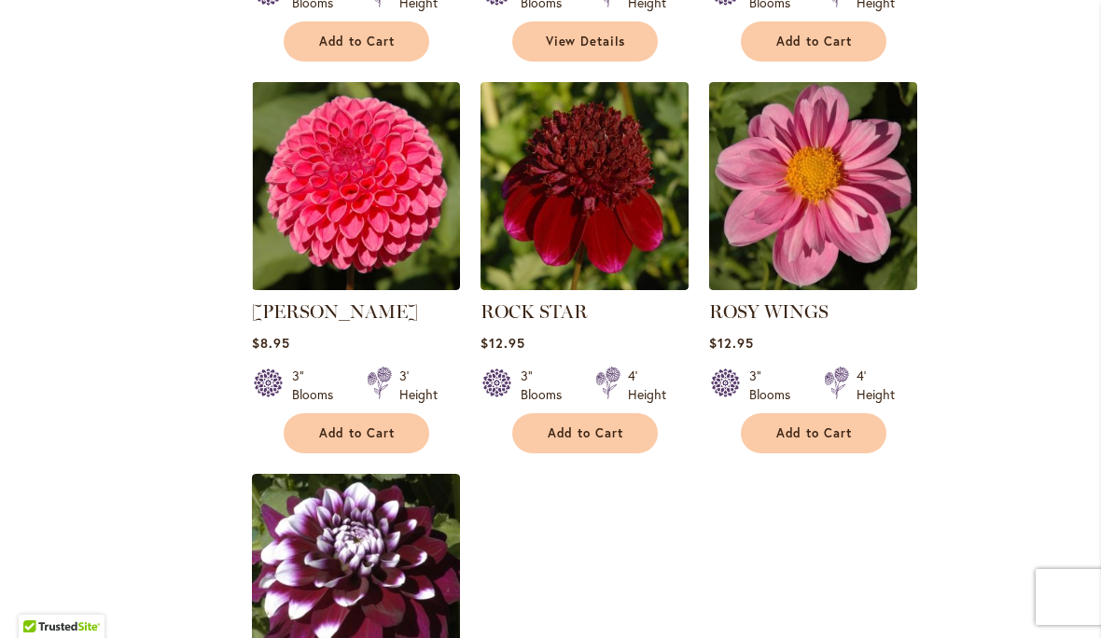
scroll to position [1978, 0]
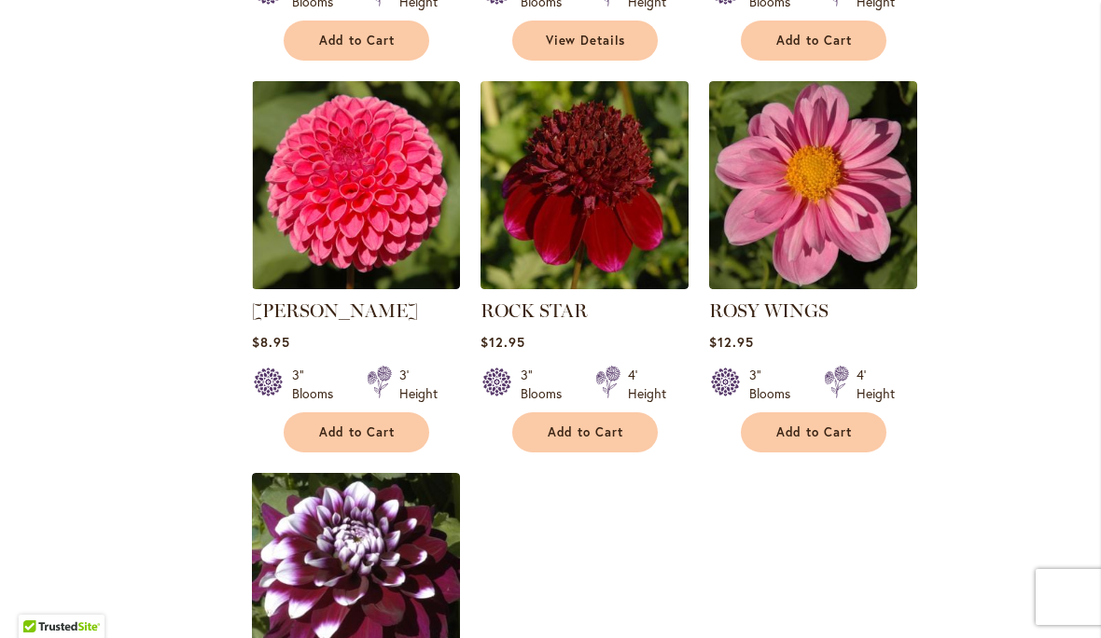
click at [358, 431] on span "Add to Cart" at bounding box center [357, 432] width 76 height 16
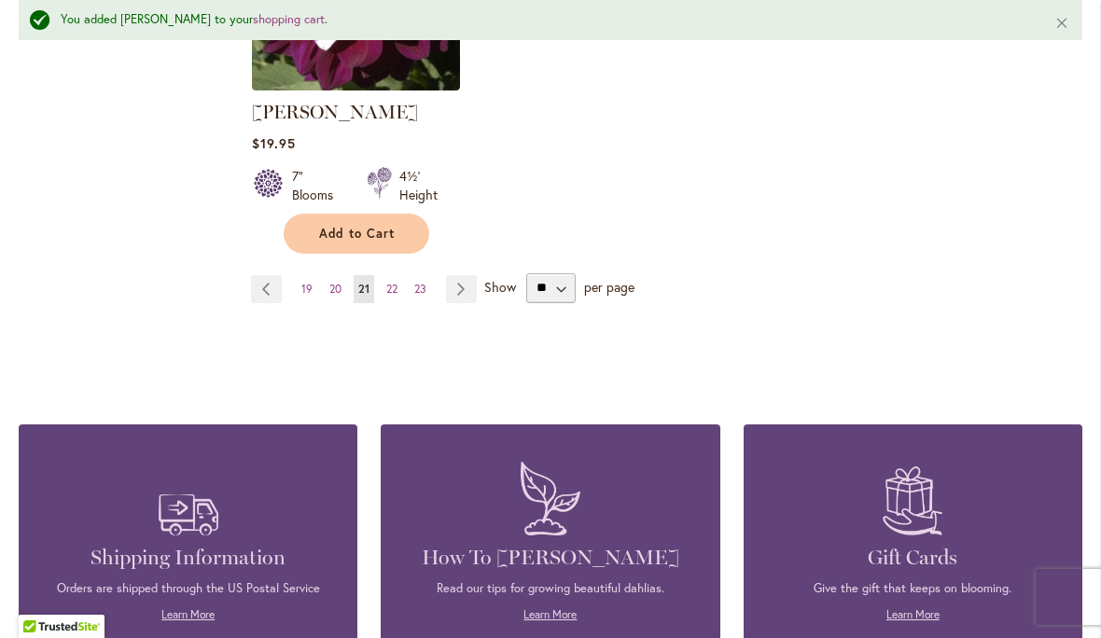
scroll to position [2618, 0]
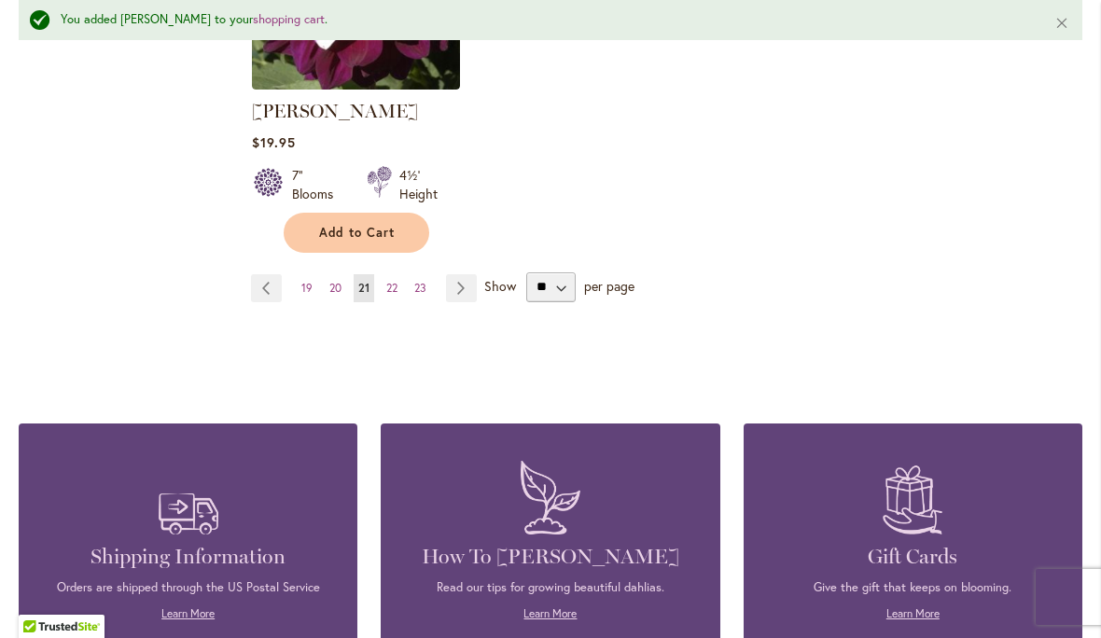
click at [392, 285] on span "22" at bounding box center [391, 288] width 11 height 14
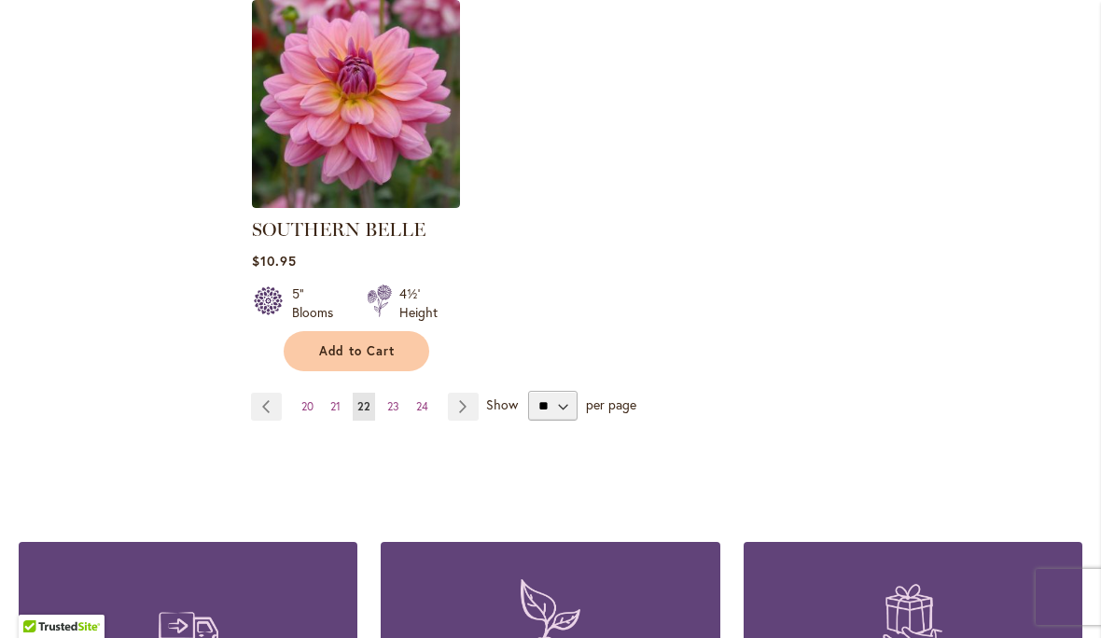
scroll to position [2453, 0]
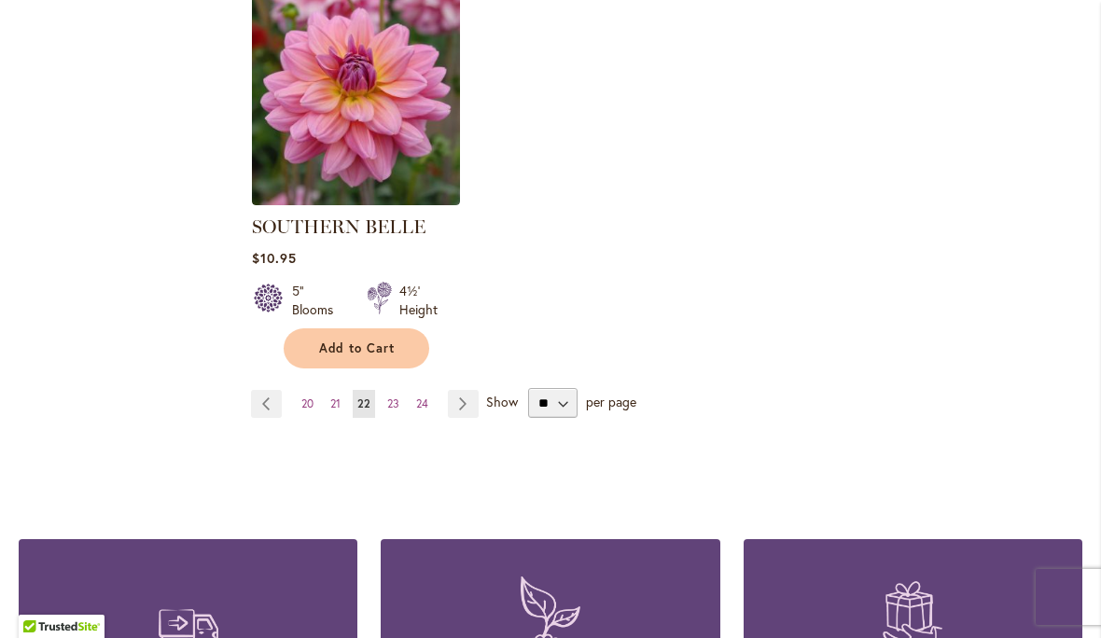
click at [403, 390] on link "Page 23" at bounding box center [392, 404] width 21 height 28
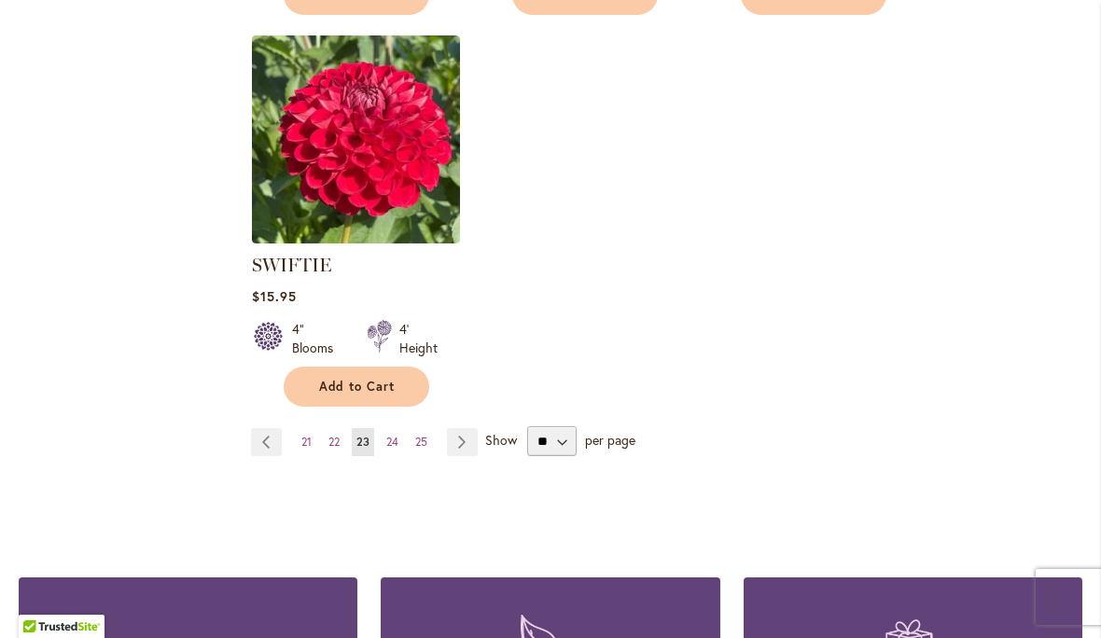
scroll to position [2419, 0]
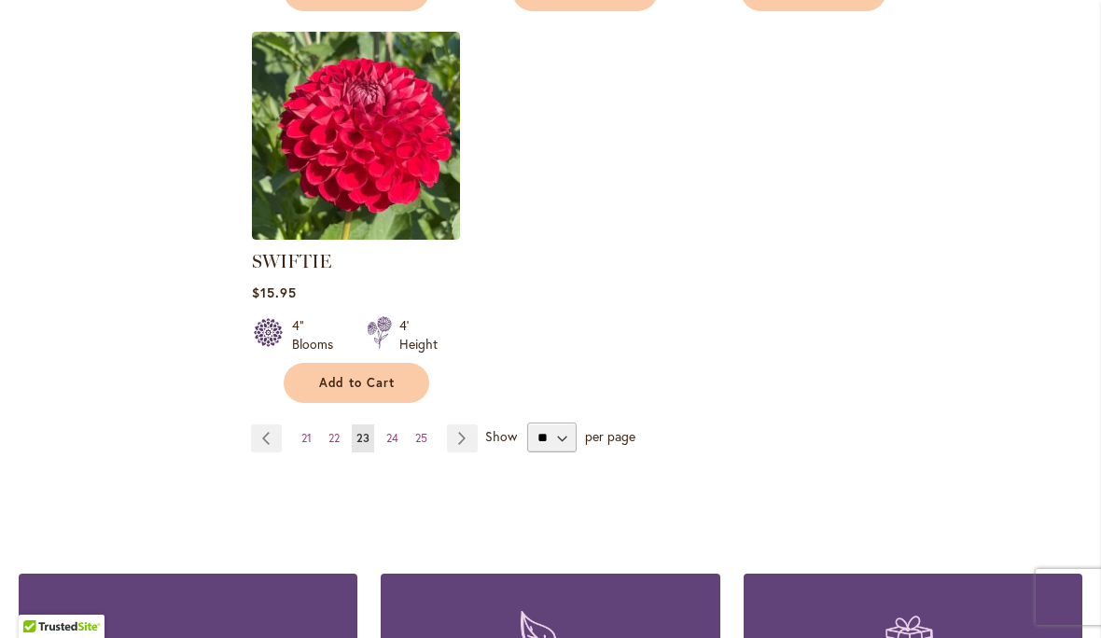
click at [397, 448] on link "Page 24" at bounding box center [392, 438] width 21 height 28
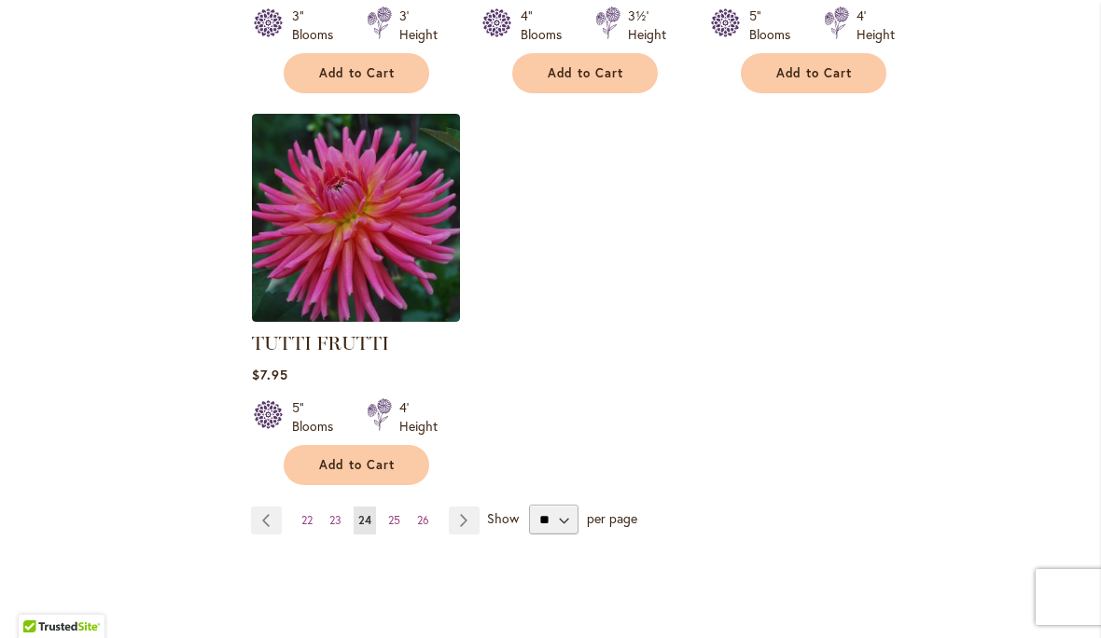
scroll to position [2352, 0]
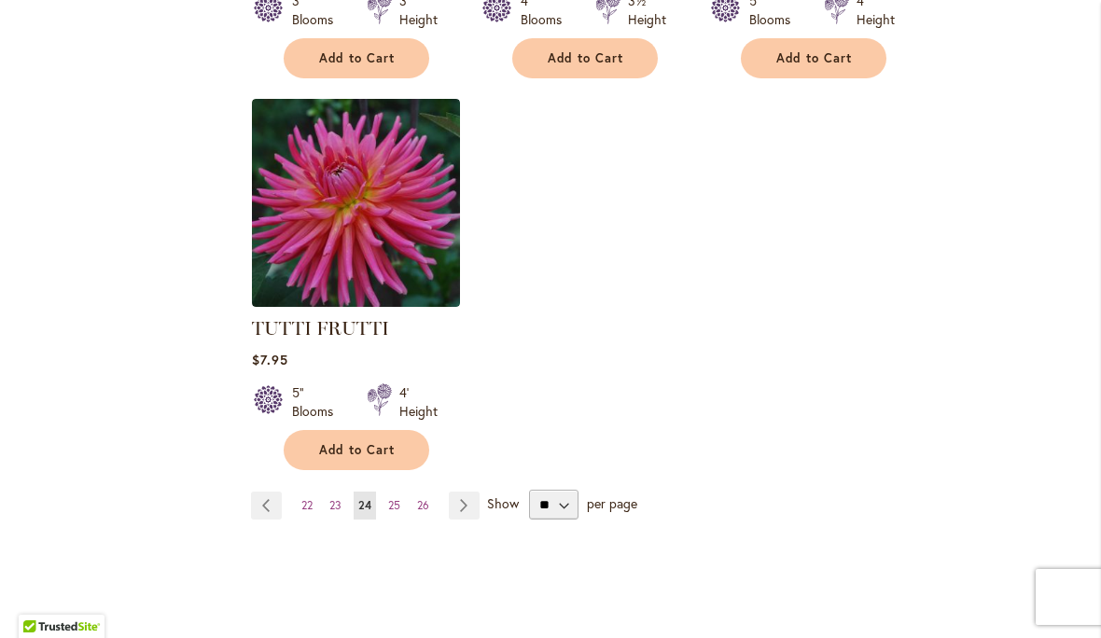
click at [403, 492] on link "Page 25" at bounding box center [393, 506] width 21 height 28
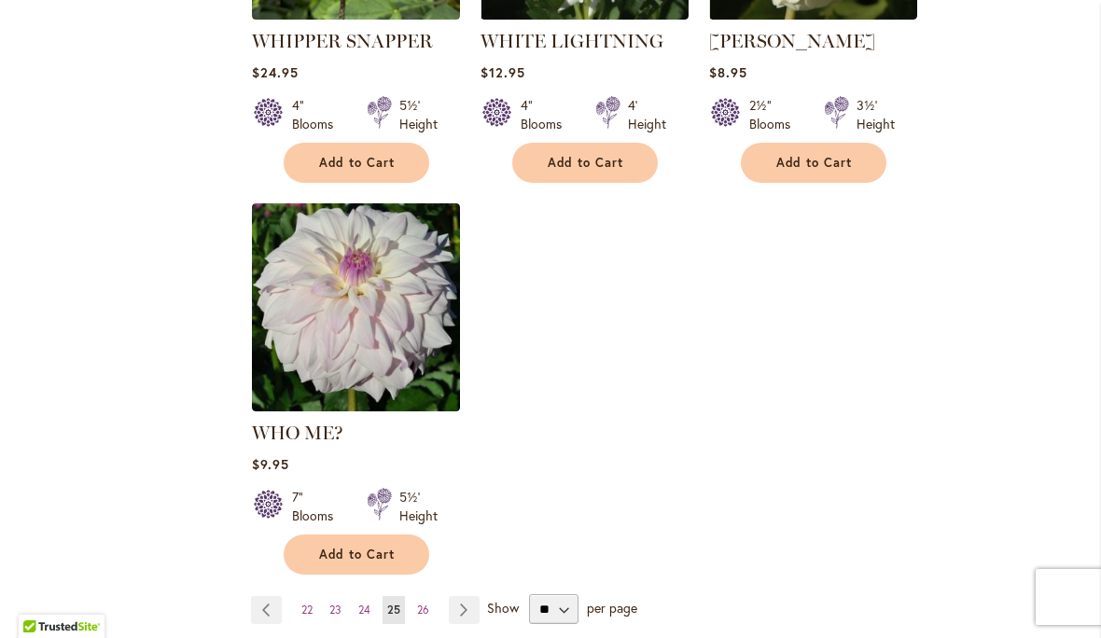
scroll to position [2282, 0]
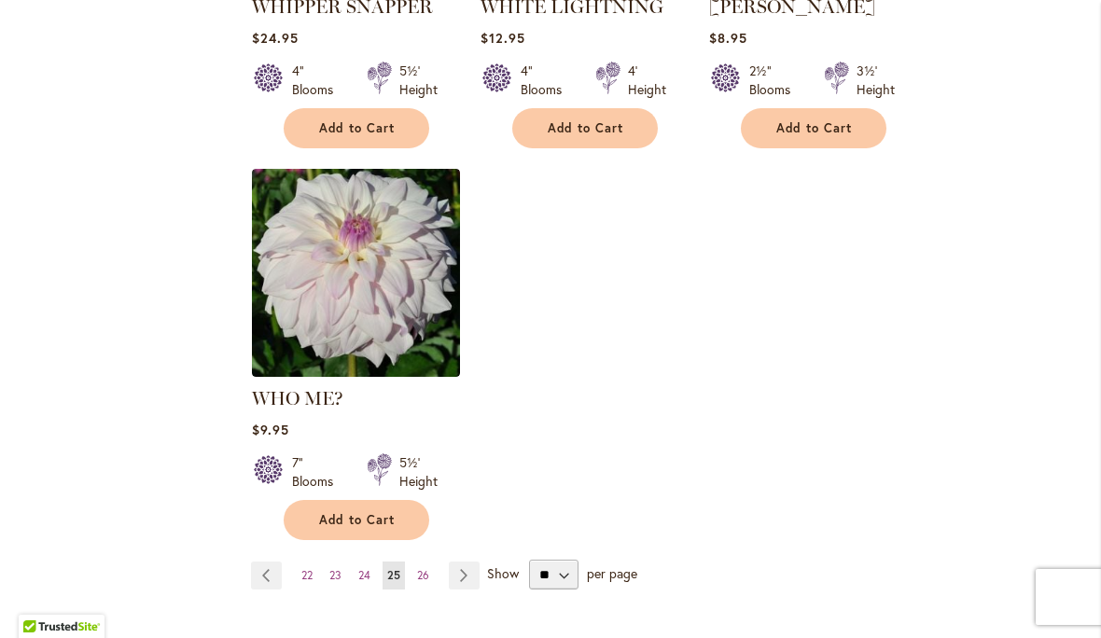
click at [425, 568] on span "26" at bounding box center [423, 575] width 12 height 14
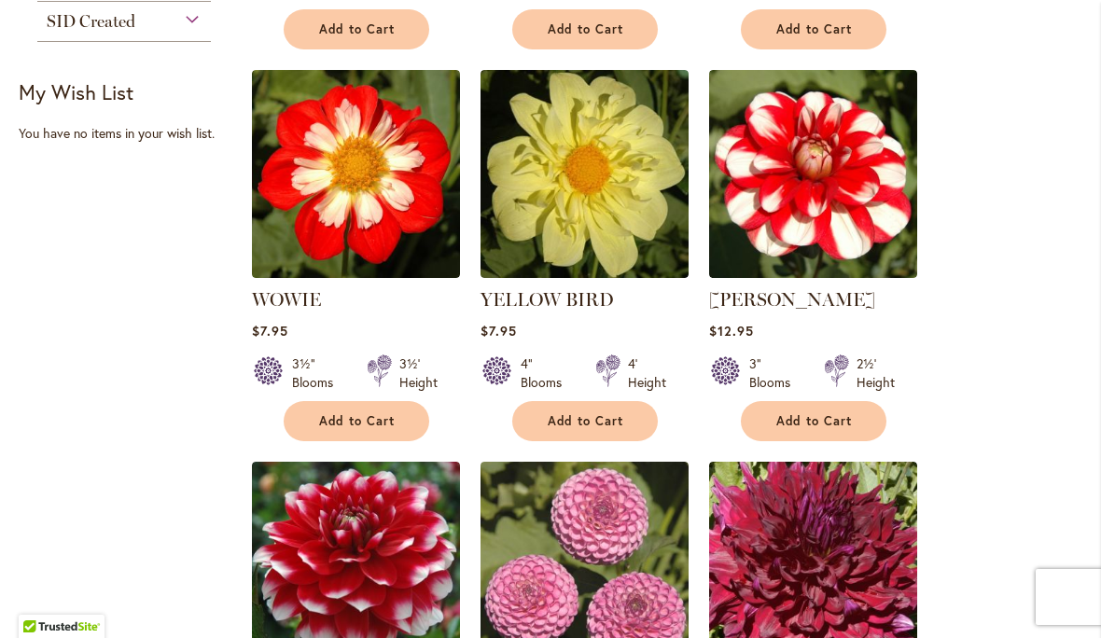
scroll to position [789, 0]
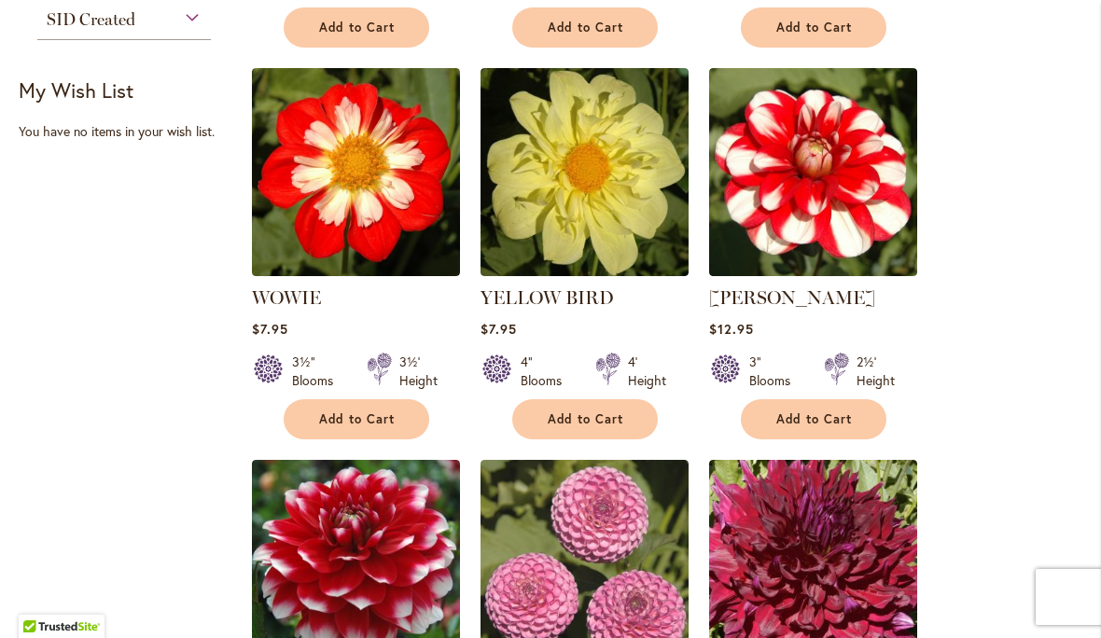
click at [364, 426] on span "Add to Cart" at bounding box center [357, 419] width 76 height 16
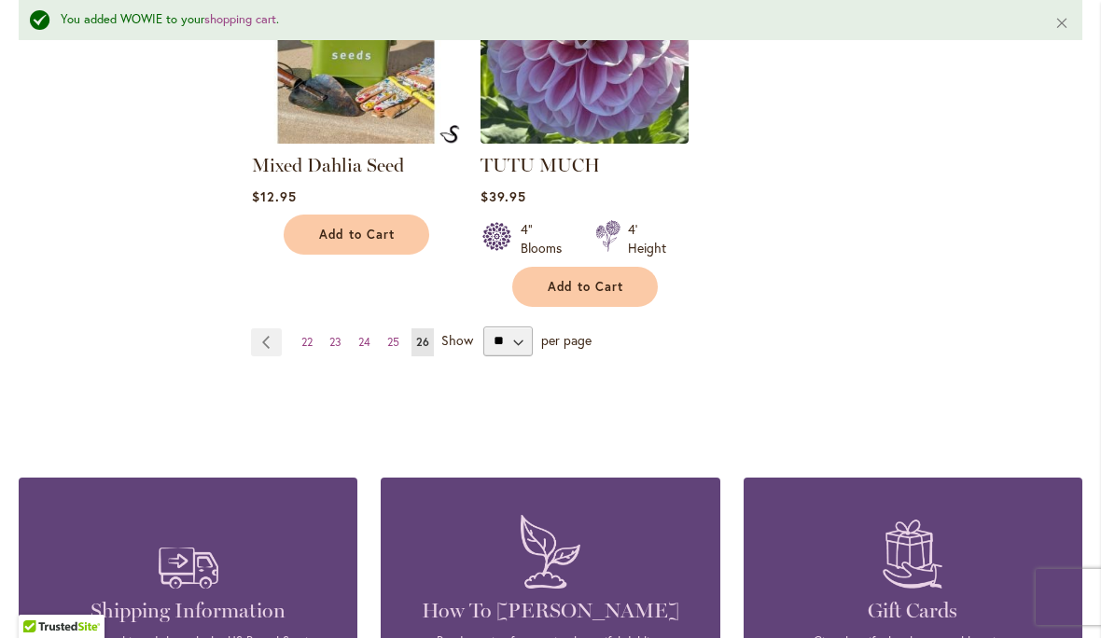
scroll to position [2149, 0]
